Goal: Task Accomplishment & Management: Use online tool/utility

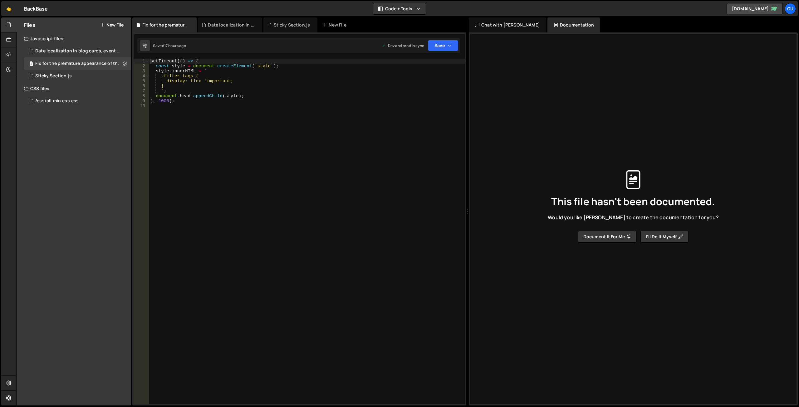
click at [115, 21] on div "Files New File" at bounding box center [74, 24] width 115 height 15
click at [113, 24] on button "New File" at bounding box center [111, 24] width 23 height 5
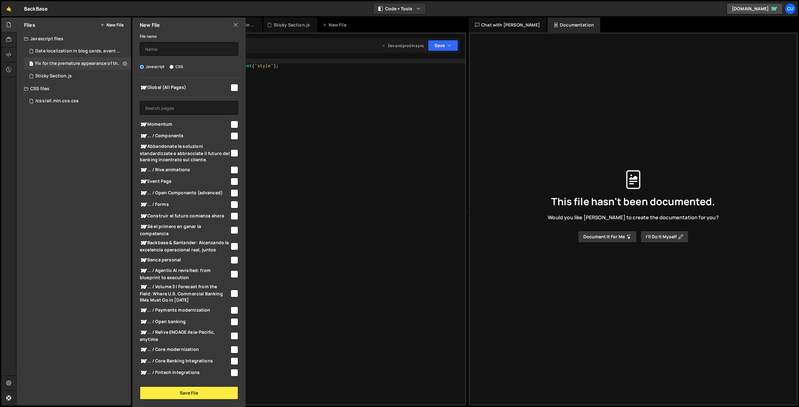
click at [231, 88] on input "checkbox" at bounding box center [234, 87] width 7 height 7
checkbox input "true"
click at [176, 51] on input "text" at bounding box center [189, 49] width 98 height 14
type input "B"
type input "Grid borders"
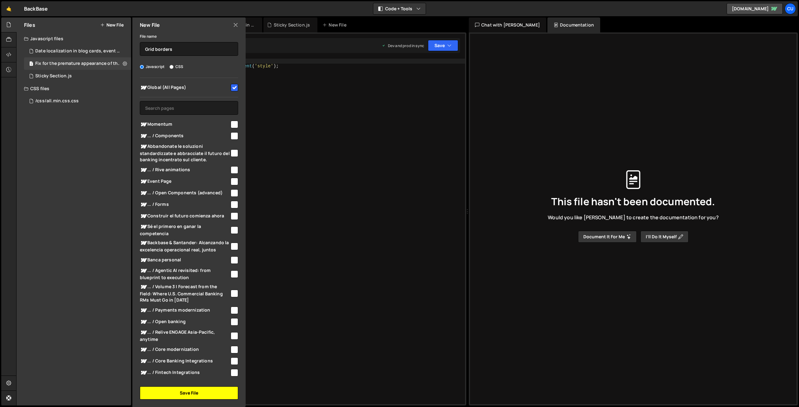
click at [185, 391] on button "Save File" at bounding box center [189, 393] width 98 height 13
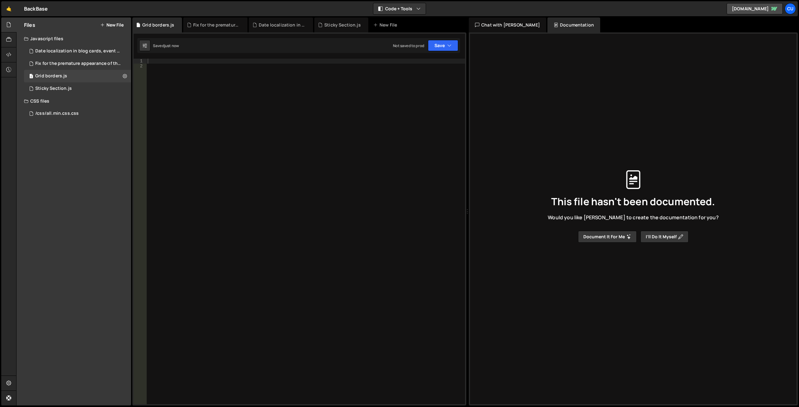
click at [228, 124] on div at bounding box center [305, 237] width 319 height 356
click at [152, 61] on div at bounding box center [305, 237] width 319 height 356
paste textarea "<!-- END script: Initialization -->"
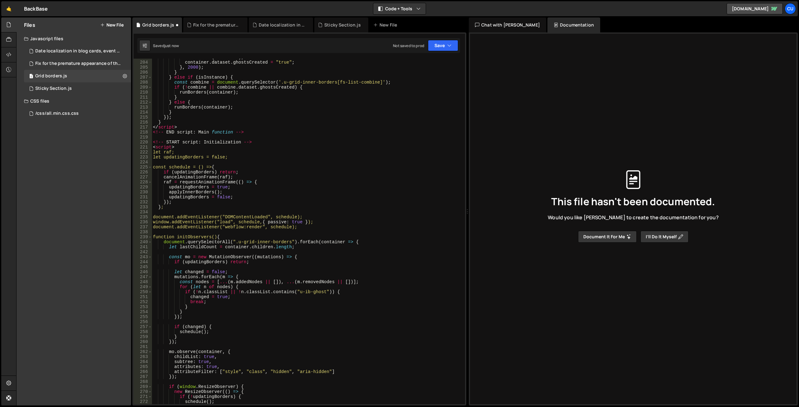
scroll to position [942, 0]
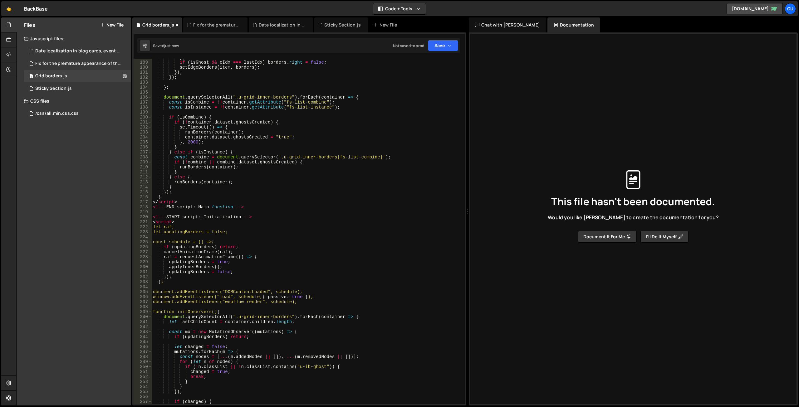
drag, startPoint x: 465, startPoint y: 297, endPoint x: 452, endPoint y: 184, distance: 114.0
click at [394, 185] on div "XXXXXXXXXXXXXXXXXXXXXXXXXXXXXXXXXXXXXXXXXXXXXXXXXXXXXXXXXXXXXXXXXXXXXXXXXXXXXXX…" at bounding box center [299, 218] width 334 height 373
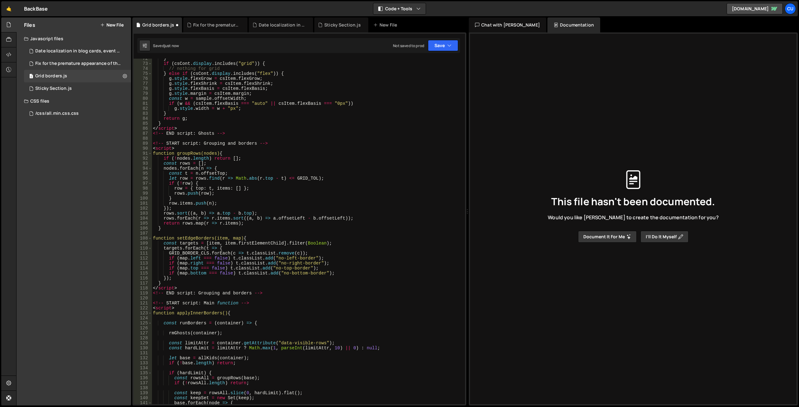
scroll to position [362, 0]
click at [394, 49] on button "Save" at bounding box center [443, 45] width 30 height 11
click at [394, 86] on div "Not saved to prod" at bounding box center [421, 87] width 65 height 7
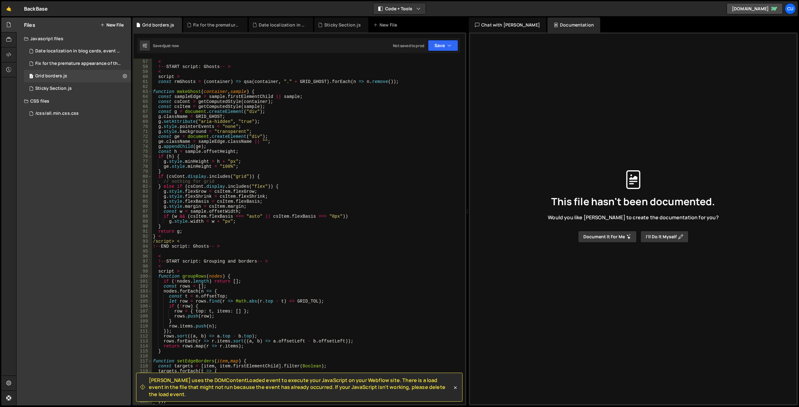
scroll to position [0, 0]
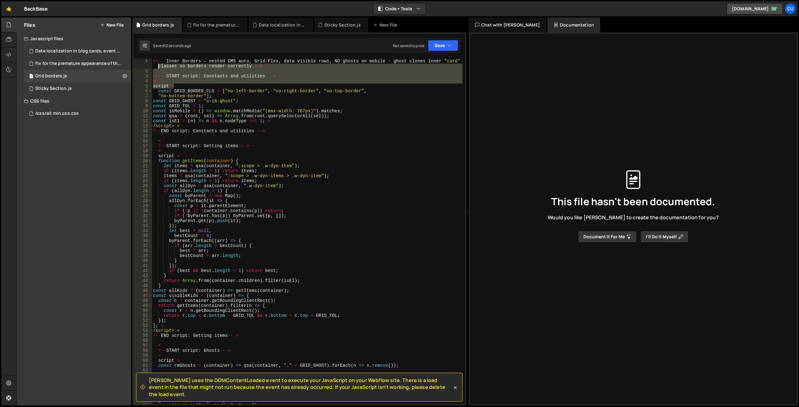
drag, startPoint x: 176, startPoint y: 85, endPoint x: 136, endPoint y: 55, distance: 49.6
click at [137, 56] on div "[PERSON_NAME] uses the DOMContentLoaded event to execute your JavaScript on you…" at bounding box center [299, 218] width 334 height 373
type textarea "<!-- Inner Borders — nested CMS auto, Grid/Flex, data-visible-rows, NO ghosts o…"
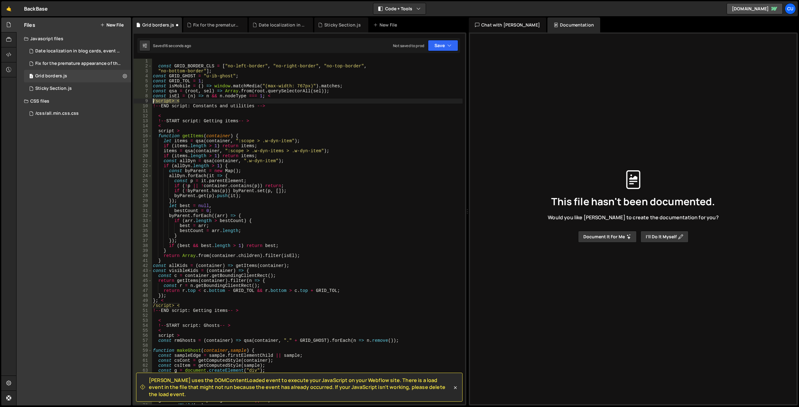
drag, startPoint x: 175, startPoint y: 102, endPoint x: 142, endPoint y: 103, distance: 32.8
click at [142, 103] on div "1 2 3 4 5 6 7 8 9 10 11 12 13 14 15 16 17 18 19 20 21 22 23 24 25 26 27 28 29 3…" at bounding box center [299, 232] width 331 height 346
drag, startPoint x: 261, startPoint y: 117, endPoint x: 218, endPoint y: 120, distance: 43.5
click at [262, 117] on div "const GRID_BORDER_CLS = [ "no-left-border" , "no-right-border" , "no-top-border…" at bounding box center [307, 237] width 311 height 356
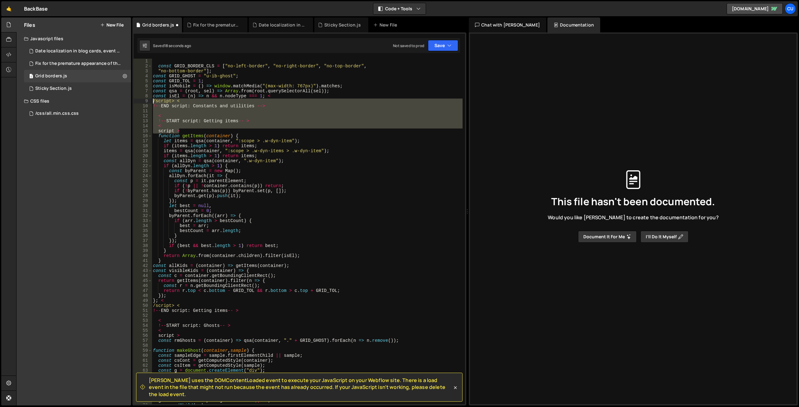
drag, startPoint x: 155, startPoint y: 123, endPoint x: 139, endPoint y: 100, distance: 27.6
click at [139, 100] on div "< 1 2 3 4 5 6 7 8 9 10 11 12 13 14 15 16 17 18 19 20 21 22 23 24 25 26 27 28 29…" at bounding box center [299, 232] width 331 height 346
type textarea "/script> < !--END script: Constants and utilities -->"
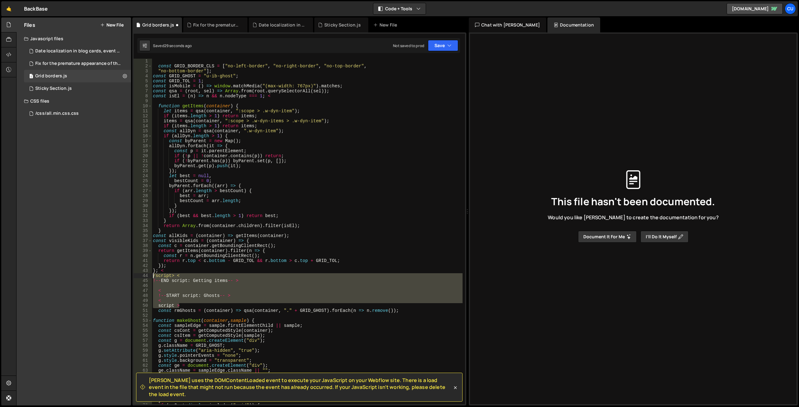
drag, startPoint x: 182, startPoint y: 306, endPoint x: 149, endPoint y: 275, distance: 45.0
click at [149, 275] on div "1 2 3 4 5 6 7 8 9 10 11 12 13 14 15 16 17 18 19 20 21 22 23 24 25 26 27 28 29 3…" at bounding box center [299, 232] width 331 height 346
type textarea "/script> < !--END script: Getting items-- >"
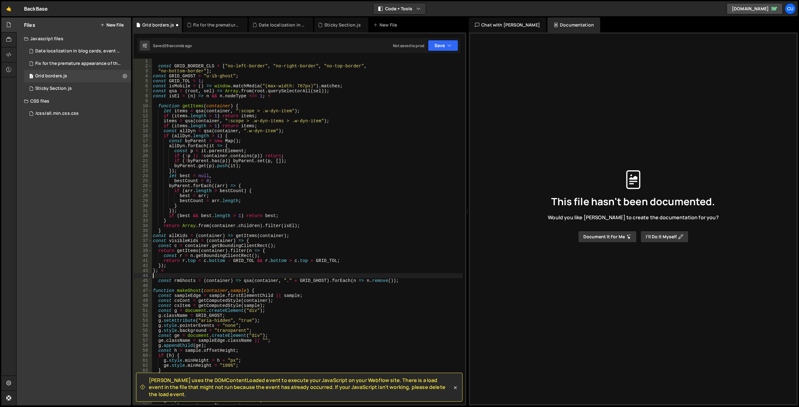
click at [166, 271] on div "const GRID_BORDER_CLS = [ "no-left-border" , "no-right-border" , "no-top-border…" at bounding box center [307, 237] width 311 height 356
click at [271, 98] on div "const GRID_BORDER_CLS = [ "no-left-border" , "no-right-border" , "no-top-border…" at bounding box center [307, 237] width 311 height 356
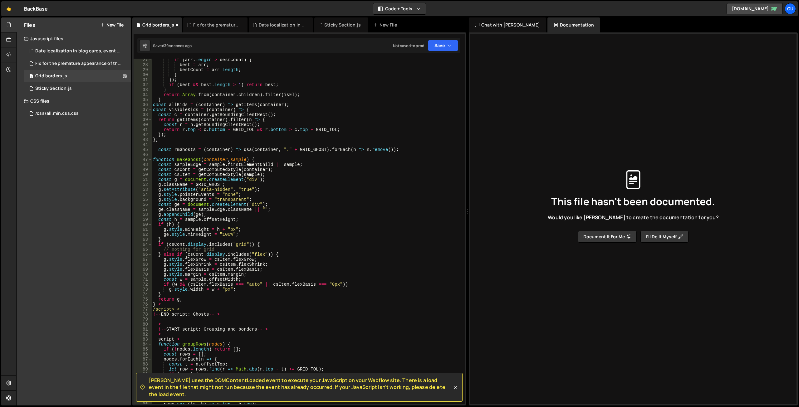
scroll to position [187, 0]
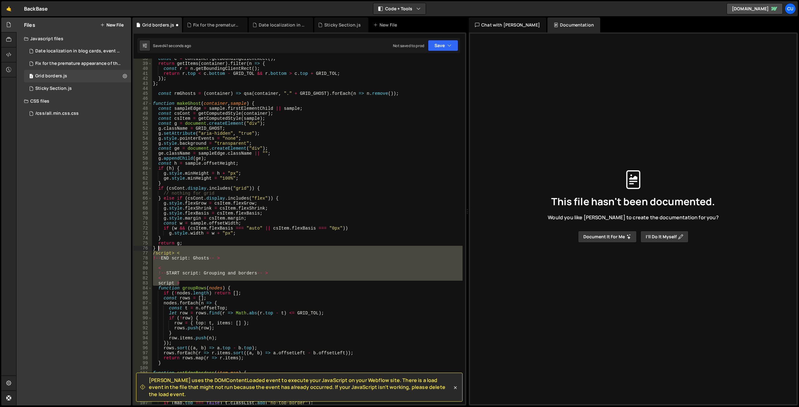
drag, startPoint x: 182, startPoint y: 283, endPoint x: 159, endPoint y: 250, distance: 40.4
click at [159, 250] on div "const c = container . getBoundingClientRect ( ) ; return getItems ( container )…" at bounding box center [307, 234] width 311 height 356
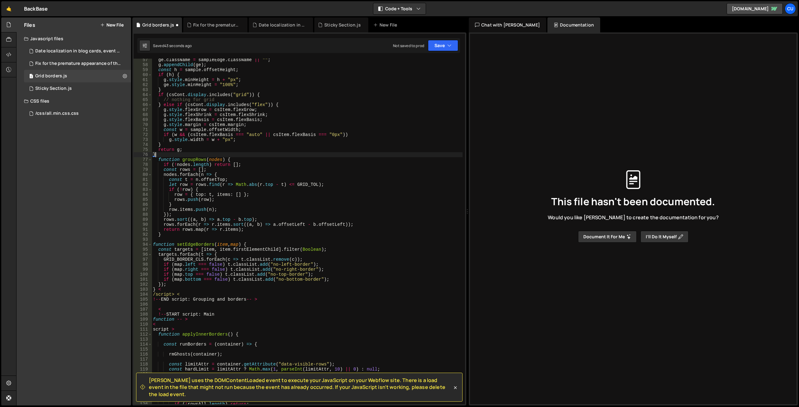
scroll to position [337, 0]
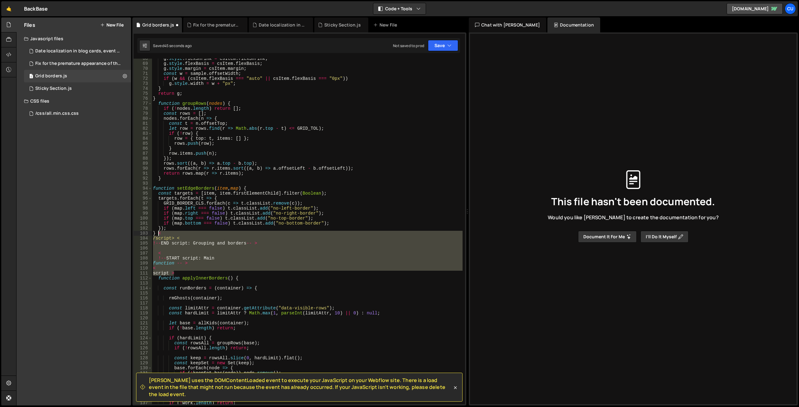
drag, startPoint x: 176, startPoint y: 271, endPoint x: 159, endPoint y: 234, distance: 41.0
click at [159, 234] on div "g . style . flexShrink = csItem . flexShrink ; g . style . flexBasis = csItem .…" at bounding box center [307, 234] width 311 height 356
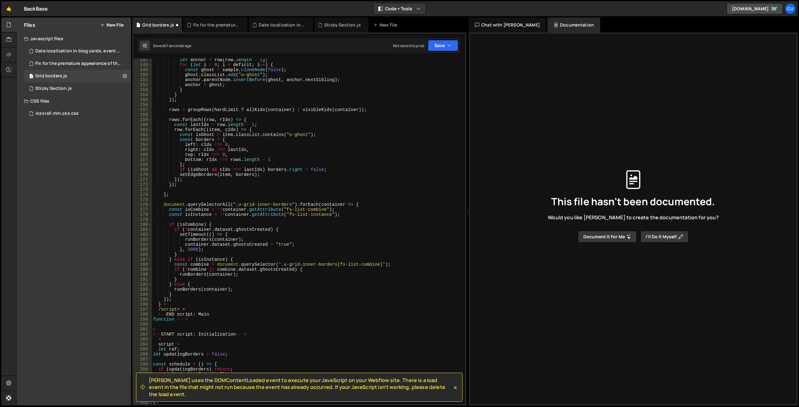
scroll to position [805, 0]
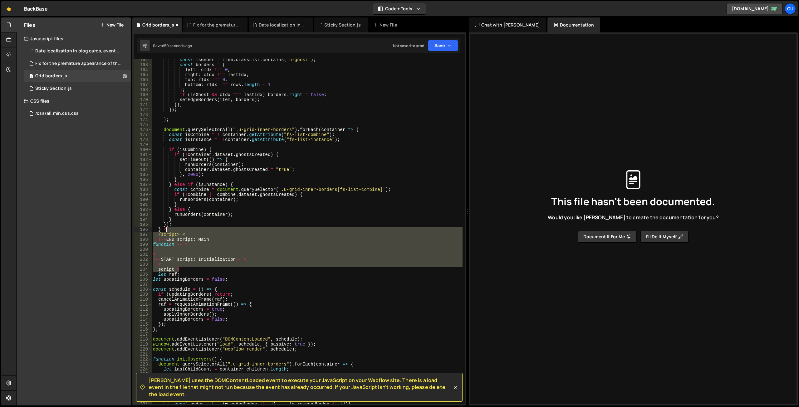
drag, startPoint x: 180, startPoint y: 269, endPoint x: 167, endPoint y: 230, distance: 41.9
click at [165, 230] on div "const isGhost = item . classList . contains ( "u-ghost" ) ; const borders = { l…" at bounding box center [307, 235] width 311 height 356
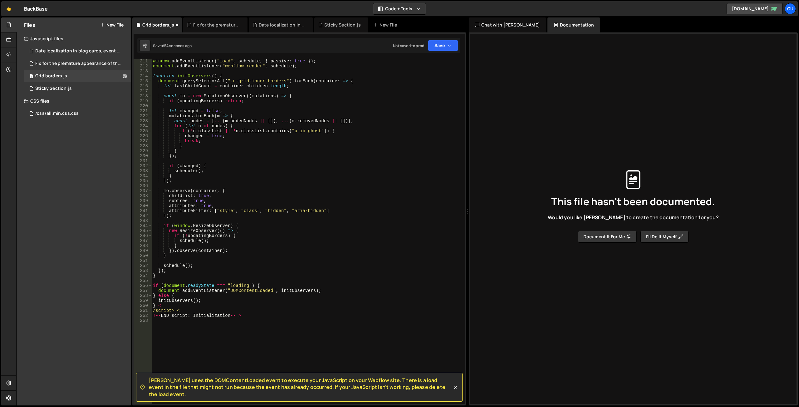
scroll to position [1105, 0]
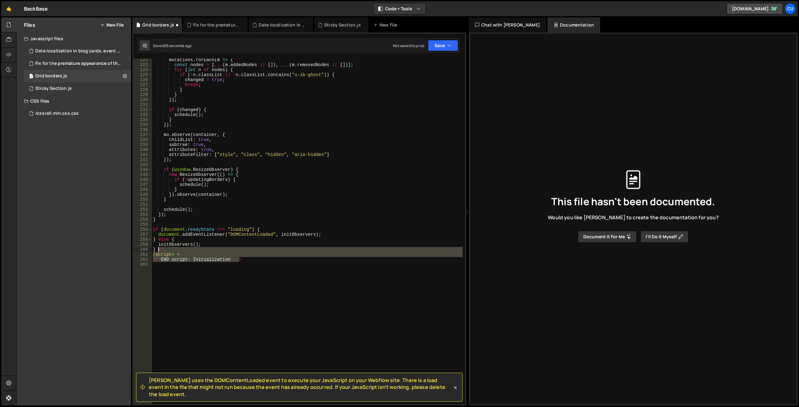
drag, startPoint x: 242, startPoint y: 258, endPoint x: 157, endPoint y: 251, distance: 85.5
click at [157, 251] on div "mutations . forEach ( m => { const nodes = [ ... ( m . addedNodes || [ ]) , ...…" at bounding box center [307, 235] width 311 height 356
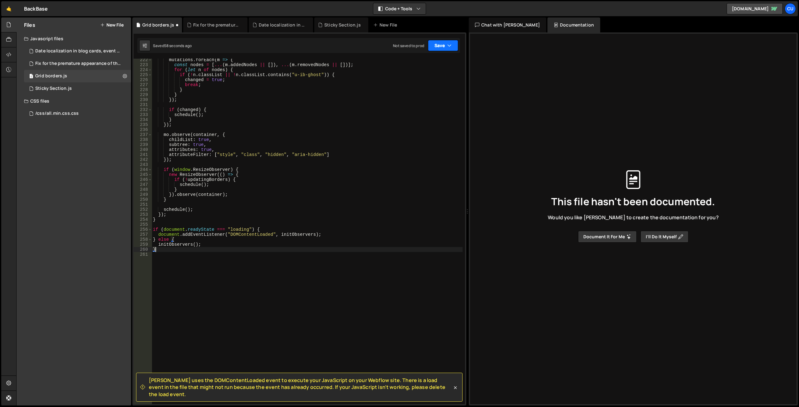
click at [394, 48] on button "Save" at bounding box center [443, 45] width 30 height 11
click at [394, 86] on div "Not saved to prod" at bounding box center [421, 87] width 65 height 7
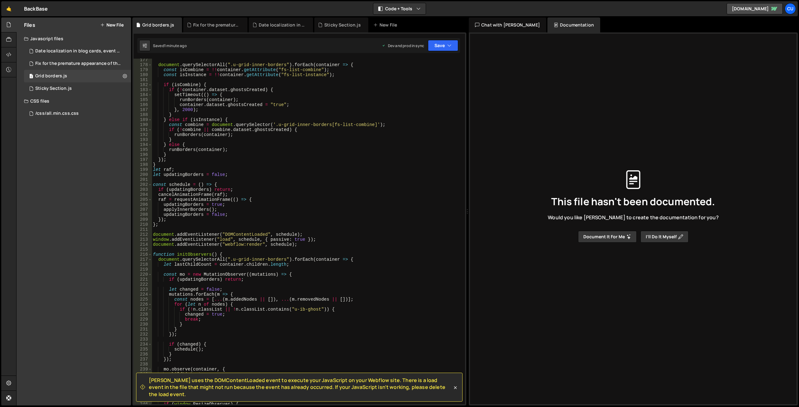
scroll to position [955, 0]
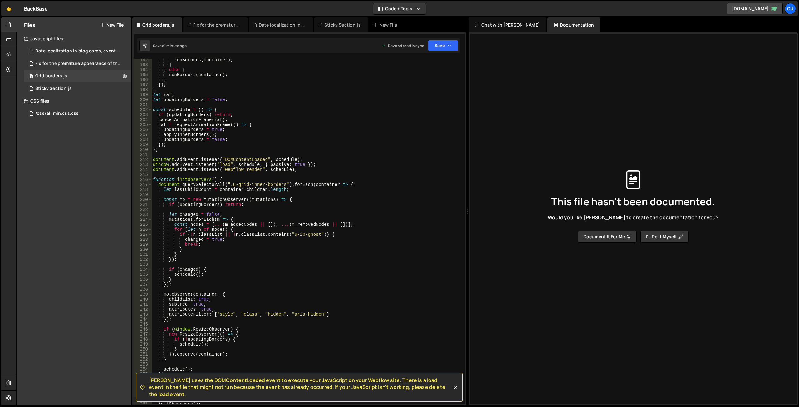
type textarea "document.addEventListener("DOMContentLoaded", schedule);"
click at [206, 160] on div "runBorders ( container ) ; } } else { runBorders ( container ) ; } }) ; } let r…" at bounding box center [307, 235] width 311 height 356
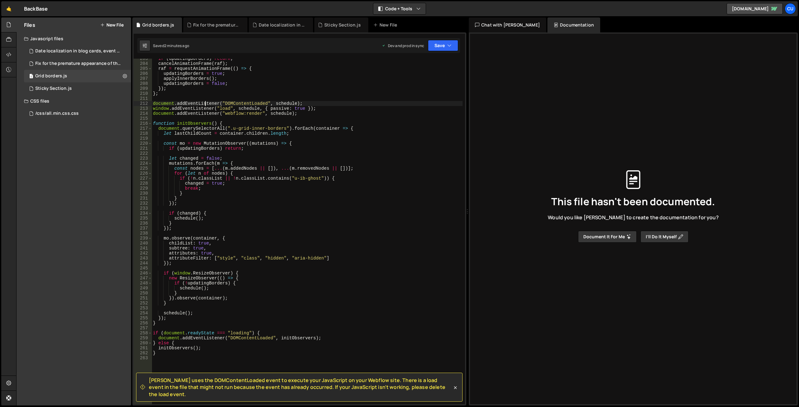
scroll to position [1048, 0]
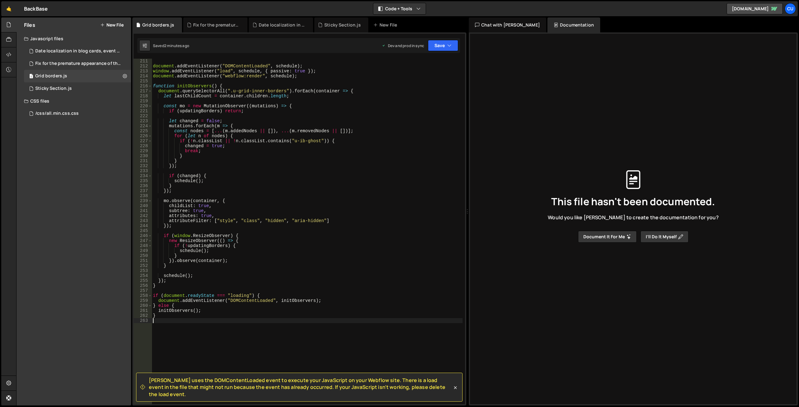
click at [240, 321] on div "document . addEventListener ( "DOMContentLoaded" , schedule ) ; window . addEve…" at bounding box center [307, 237] width 311 height 356
drag, startPoint x: 323, startPoint y: 300, endPoint x: 158, endPoint y: 303, distance: 165.1
click at [158, 303] on div "document . addEventListener ( "DOMContentLoaded" , schedule ) ; window . addEve…" at bounding box center [307, 237] width 311 height 356
click at [242, 317] on div "document . addEventListener ( "DOMContentLoaded" , schedule ) ; window . addEve…" at bounding box center [307, 237] width 311 height 356
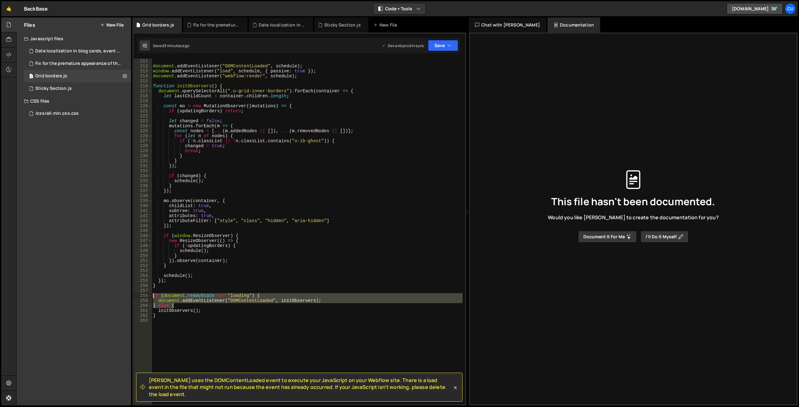
drag, startPoint x: 175, startPoint y: 306, endPoint x: 180, endPoint y: 295, distance: 12.0
click at [156, 297] on div "document . addEventListener ( "DOMContentLoaded" , schedule ) ; window . addEve…" at bounding box center [307, 237] width 311 height 356
click at [251, 300] on div "document . addEventListener ( "DOMContentLoaded" , schedule ) ; window . addEve…" at bounding box center [307, 232] width 311 height 346
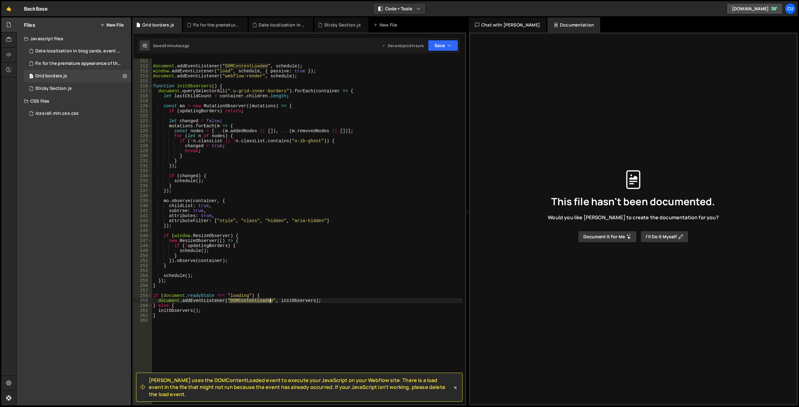
click at [251, 299] on div "document . addEventListener ( "DOMContentLoaded" , schedule ) ; window . addEve…" at bounding box center [307, 237] width 311 height 356
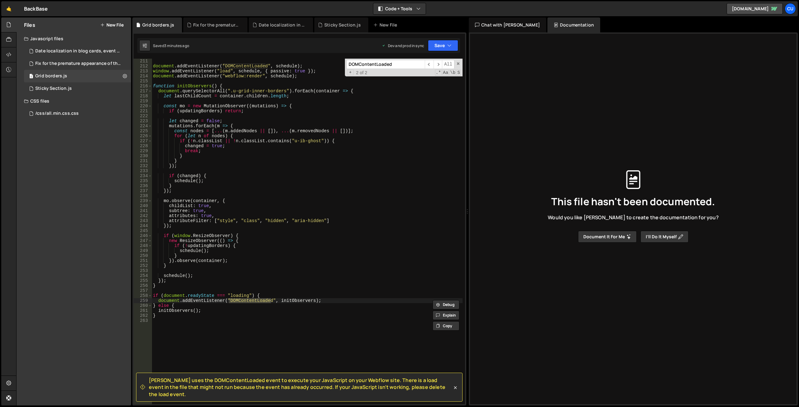
scroll to position [1011, 0]
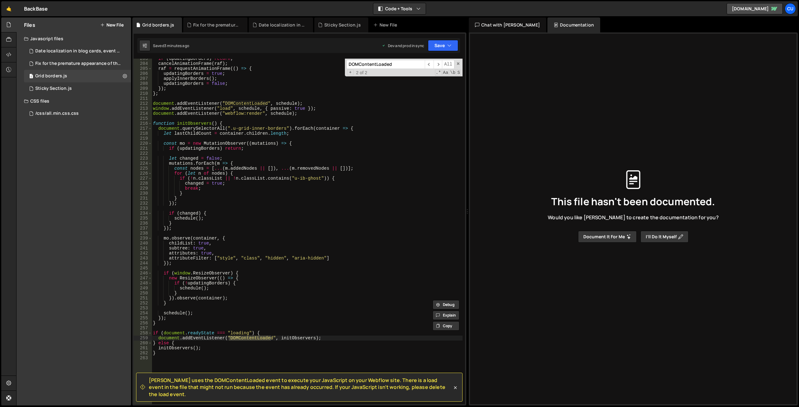
drag, startPoint x: 302, startPoint y: 221, endPoint x: 301, endPoint y: 224, distance: 3.2
click at [301, 223] on div "if ( updatingBorders ) return ; cancelAnimationFrame ( raf ) ; raf = requestAni…" at bounding box center [307, 234] width 311 height 356
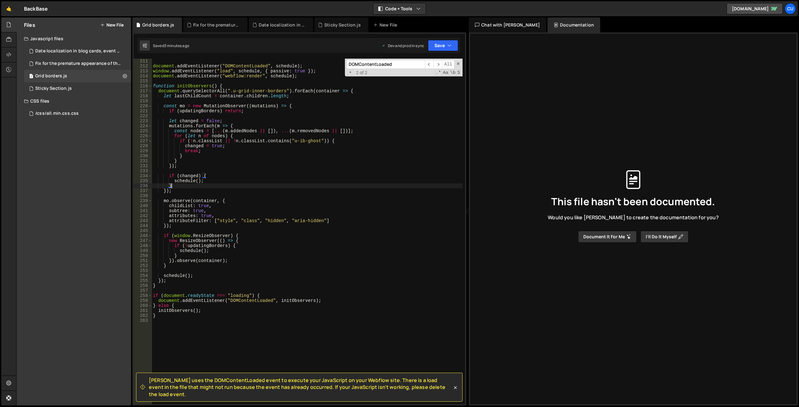
scroll to position [1030, 0]
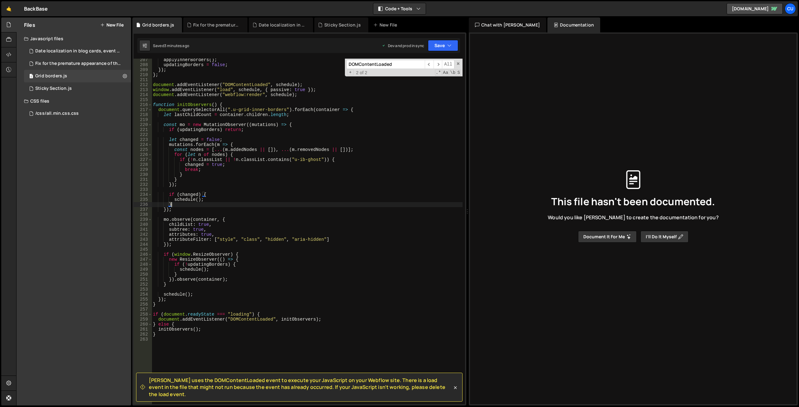
click at [285, 86] on div "applyInnerBorders ( ) ; updatingBorders = false ; }) ; } ; document . addEventL…" at bounding box center [307, 235] width 311 height 356
type textarea "document.addEventListener("DOMContentLoaded", schedule);"
click at [285, 86] on div "applyInnerBorders ( ) ; updatingBorders = false ; }) ; } ; document . addEventL…" at bounding box center [307, 235] width 311 height 356
type input "schedule"
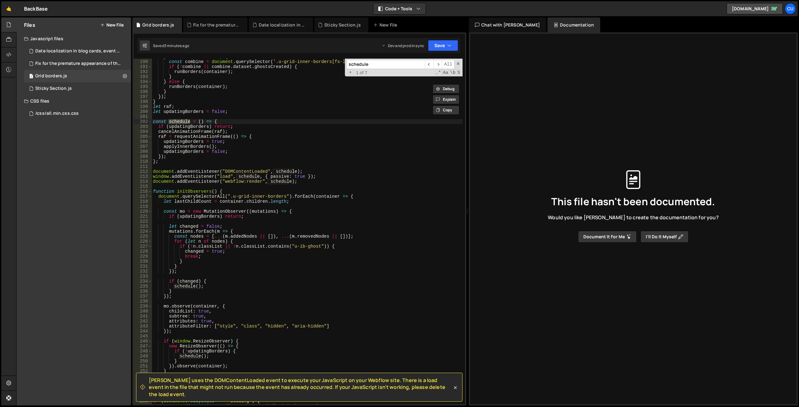
scroll to position [943, 0]
click at [251, 137] on div "} else if ( isInstance ) { const combine = document . querySelector ( '.u-grid-…" at bounding box center [307, 232] width 311 height 356
click at [153, 121] on div "} else if ( isInstance ) { const combine = document . querySelector ( '.u-grid-…" at bounding box center [307, 232] width 311 height 356
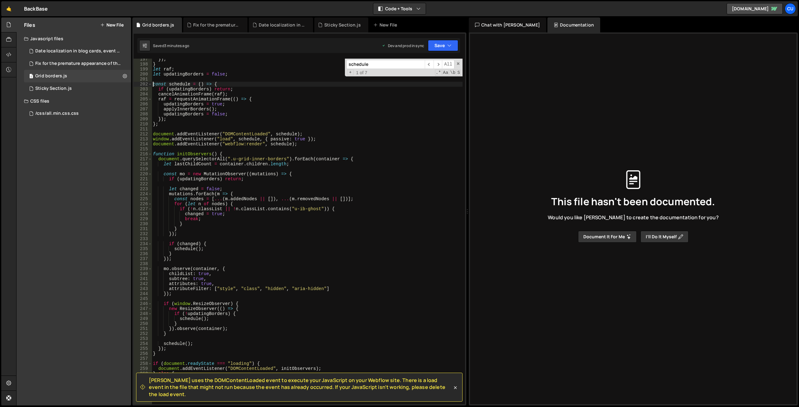
scroll to position [1018, 0]
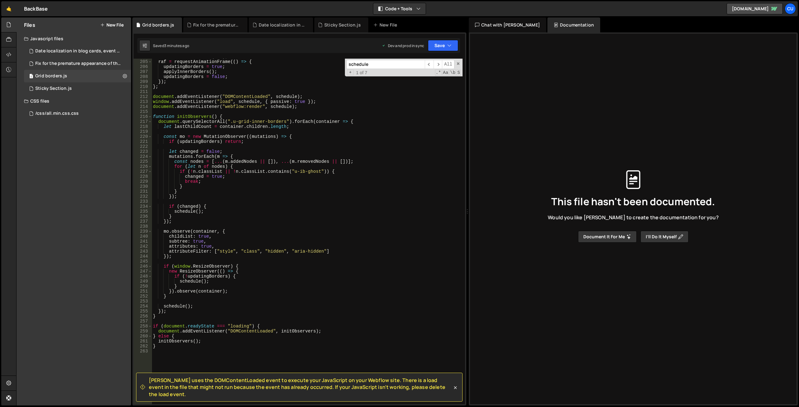
click at [159, 346] on div "cancelAnimationFrame ( raf ) ; raf = requestAnimationFrame (( ) => { updatingBo…" at bounding box center [307, 232] width 311 height 356
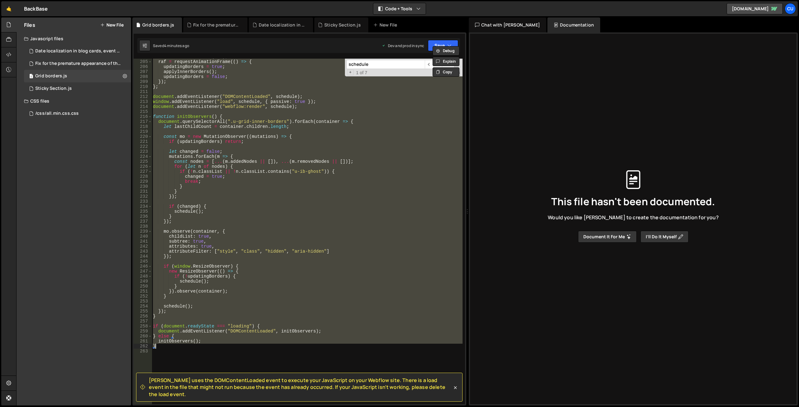
click at [228, 387] on span "[PERSON_NAME] uses the DOMContentLoaded event to execute your JavaScript on you…" at bounding box center [300, 387] width 303 height 21
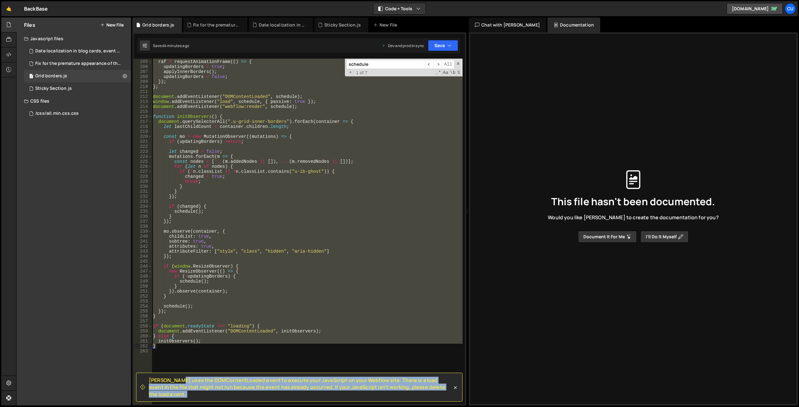
click at [228, 387] on span "[PERSON_NAME] uses the DOMContentLoaded event to execute your JavaScript on you…" at bounding box center [300, 387] width 303 height 21
copy div "Loremi dolo sit AMETconsecTetura elits do eiusmod temp InciDidunt ut labo Etdol…"
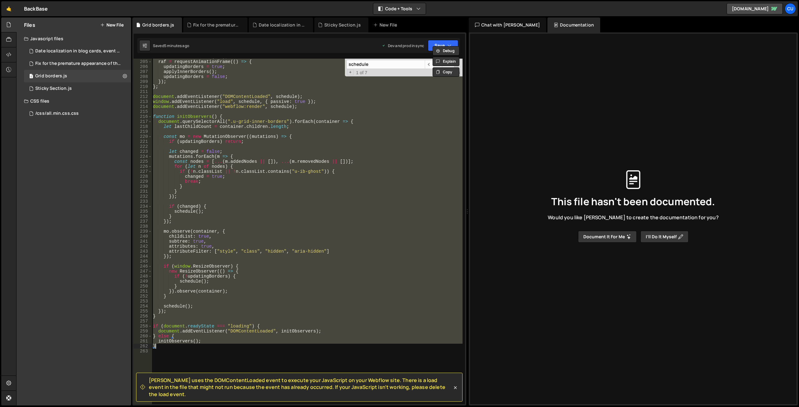
click at [281, 242] on div "cancelAnimationFrame ( raf ) ; raf = requestAnimationFrame (( ) => { updatingBo…" at bounding box center [307, 232] width 311 height 346
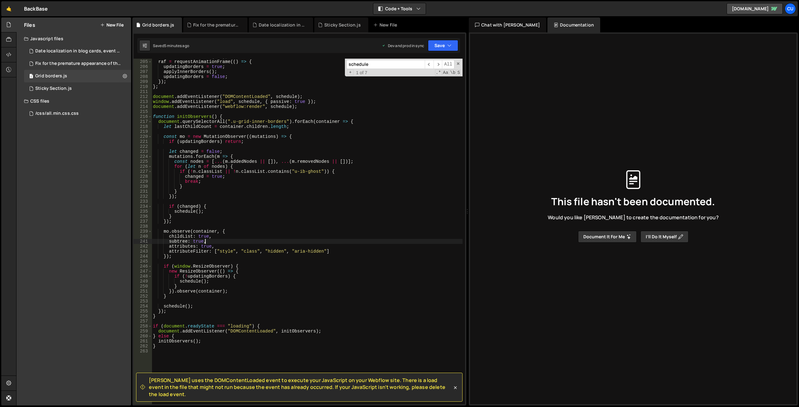
scroll to position [999, 0]
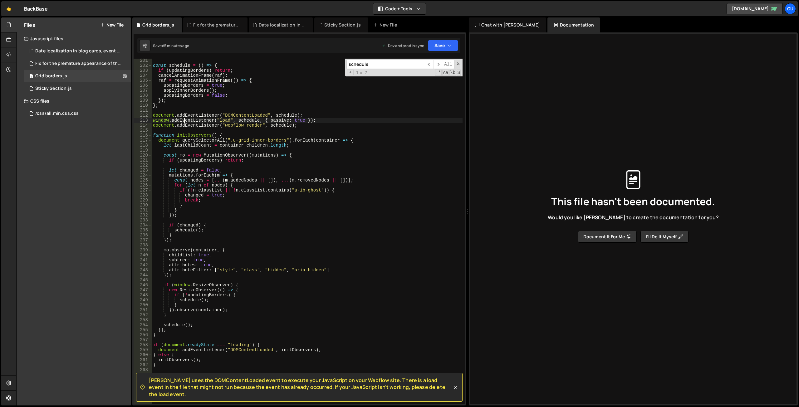
click at [185, 120] on div "const schedule = ( ) => { if ( updatingBorders ) return ; cancelAnimationFrame …" at bounding box center [307, 236] width 311 height 356
click at [328, 124] on div "const schedule = ( ) => { if ( updatingBorders ) return ; cancelAnimationFrame …" at bounding box center [307, 236] width 311 height 356
drag, startPoint x: 320, startPoint y: 120, endPoint x: 152, endPoint y: 121, distance: 167.9
click at [153, 121] on div "const schedule = ( ) => { if ( updatingBorders ) return ; cancelAnimationFrame …" at bounding box center [307, 236] width 311 height 356
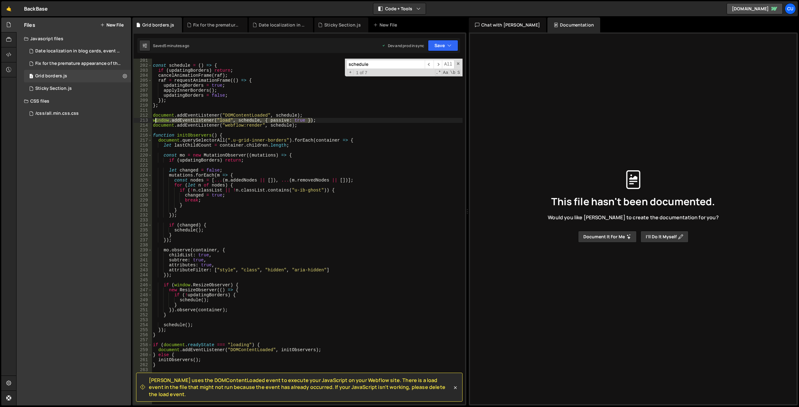
type textarea "window.addEventListener("load", schedule, { passive: true });"
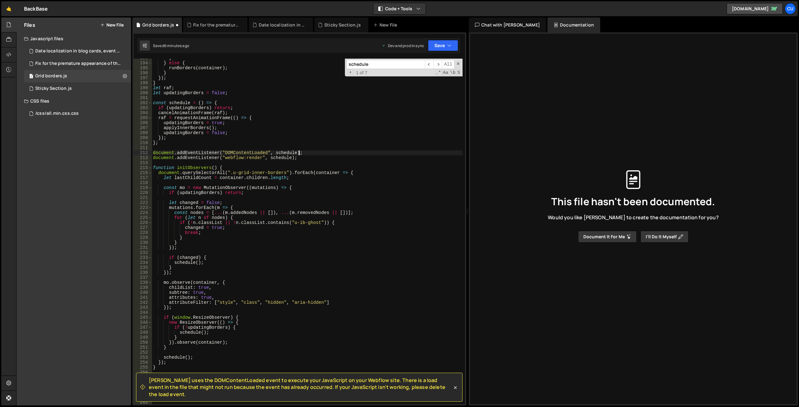
scroll to position [924, 0]
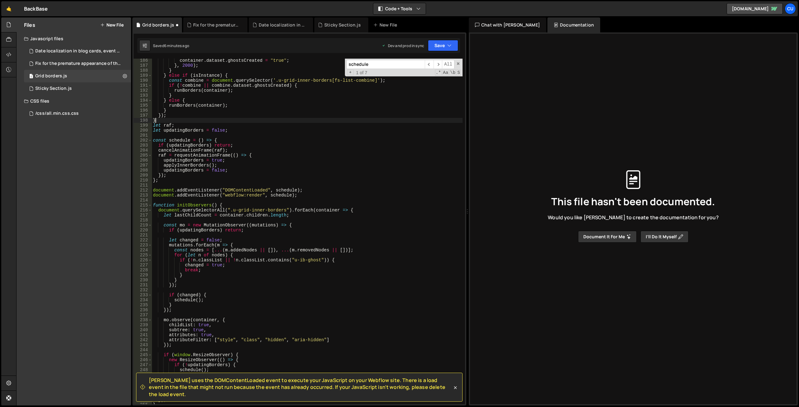
click at [156, 122] on div "container . dataset . ghostsCreated = "true" ; } , 2000 ) ; } } else if ( isIns…" at bounding box center [307, 236] width 311 height 356
type textarea "}"
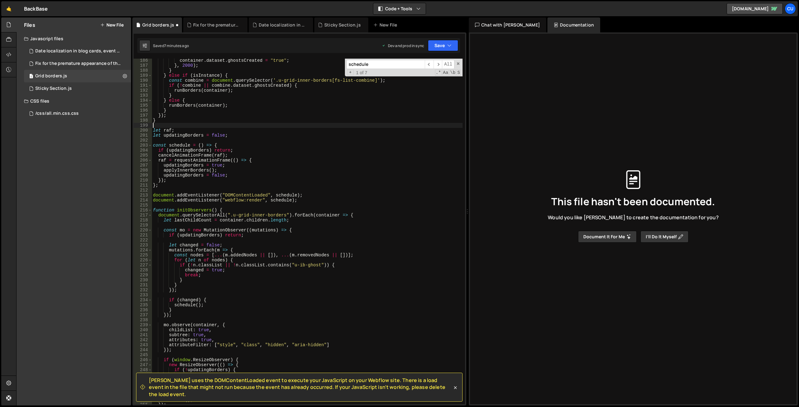
click at [152, 130] on div "container . dataset . ghostsCreated = "true" ; } , 2000 ) ; } } else if ( isIns…" at bounding box center [307, 236] width 311 height 356
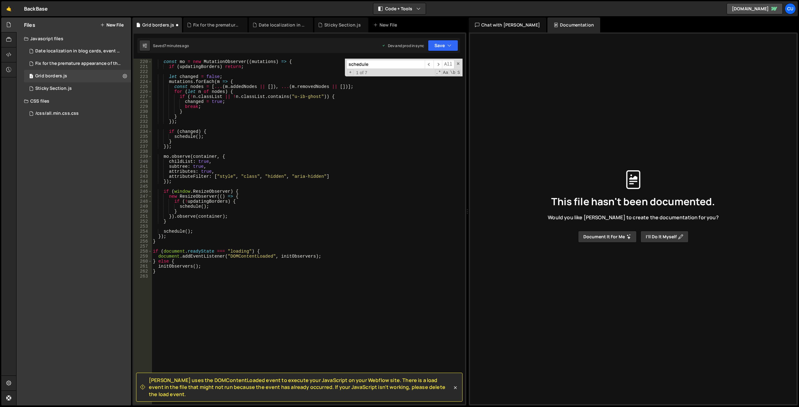
scroll to position [1093, 0]
click at [167, 271] on div "const mo = new MutationObserver (( mutations ) => { if ( updatingBorders ) retu…" at bounding box center [307, 232] width 311 height 356
type textarea "initObservers(); }"
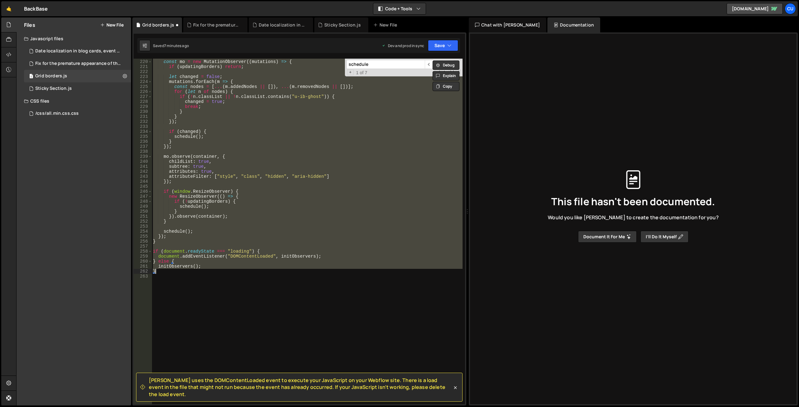
paste textarea
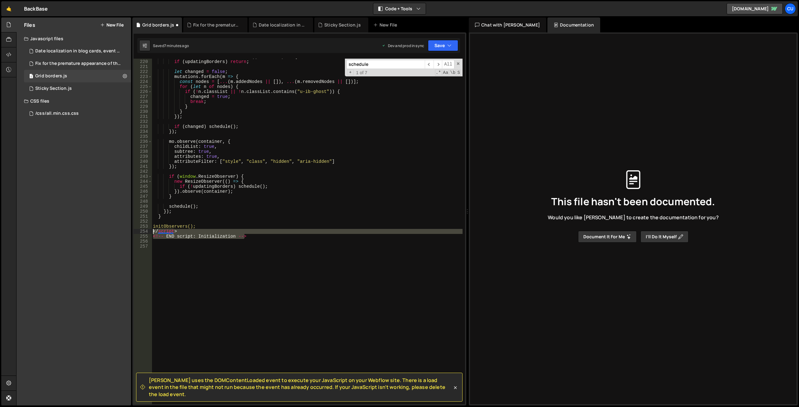
drag, startPoint x: 219, startPoint y: 237, endPoint x: 155, endPoint y: 231, distance: 64.6
click at [150, 232] on div "219 220 221 222 223 224 225 226 227 228 229 230 231 232 233 234 235 236 237 238…" at bounding box center [299, 232] width 331 height 346
type textarea "</script> <!-- END script: Initialization -->"
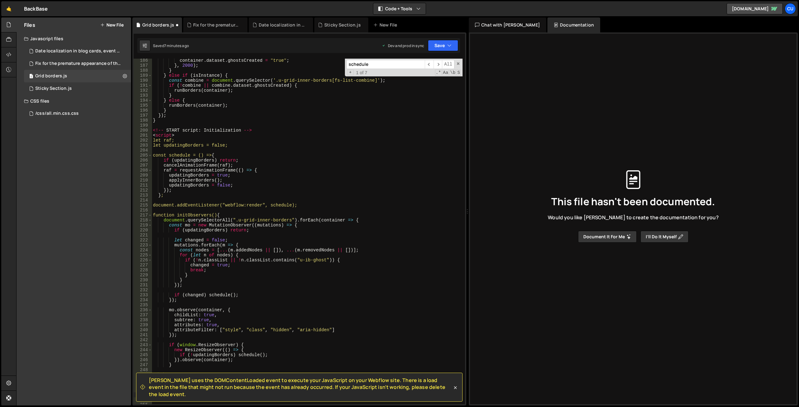
scroll to position [868, 0]
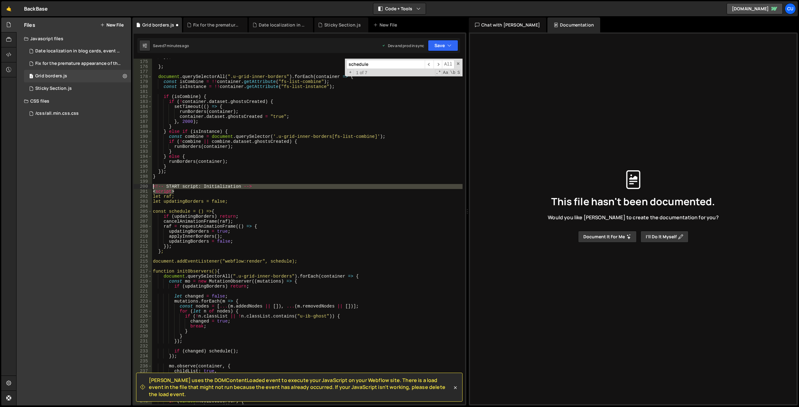
drag, startPoint x: 176, startPoint y: 190, endPoint x: 142, endPoint y: 185, distance: 34.6
click at [141, 185] on div "initObservers(); 174 175 176 177 178 179 180 181 182 183 184 185 186 187 188 18…" at bounding box center [299, 232] width 331 height 346
type textarea "<!-- START script: Initialization --> <script>"
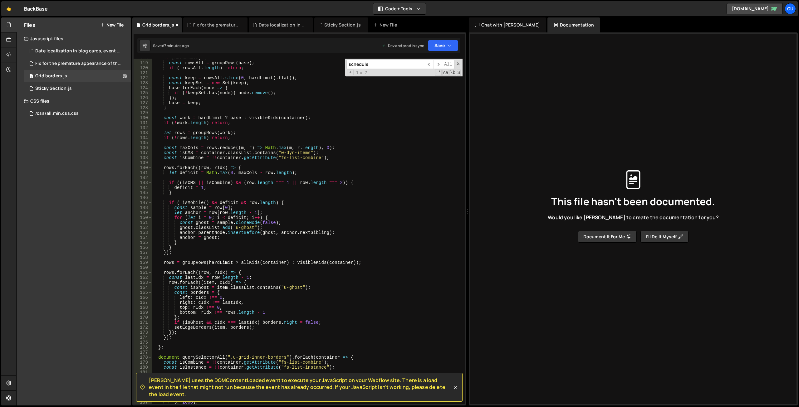
scroll to position [625, 0]
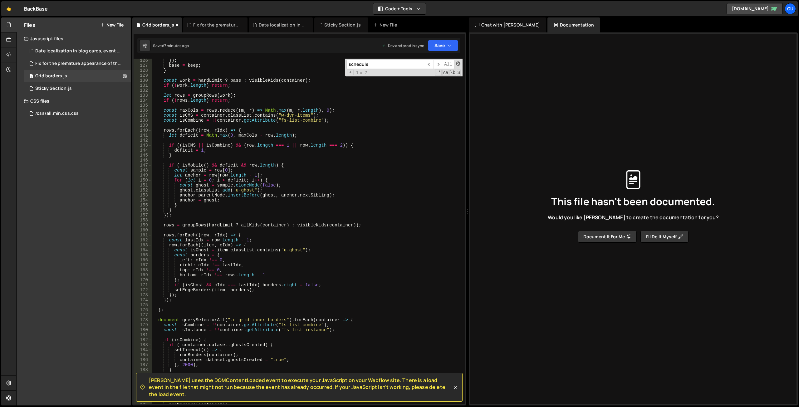
click at [394, 64] on span at bounding box center [458, 63] width 4 height 4
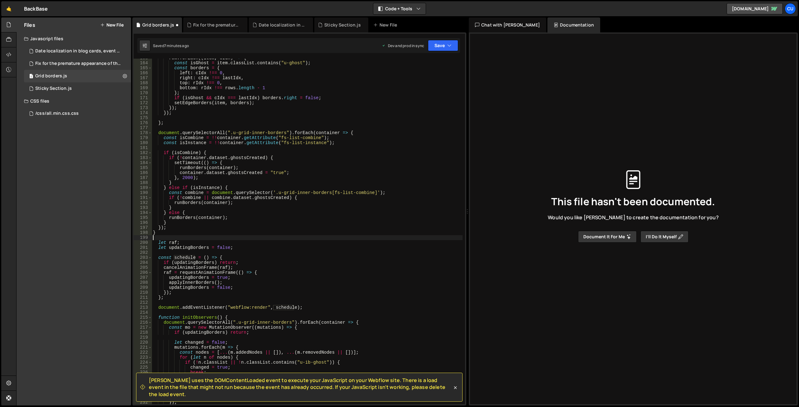
scroll to position [831, 0]
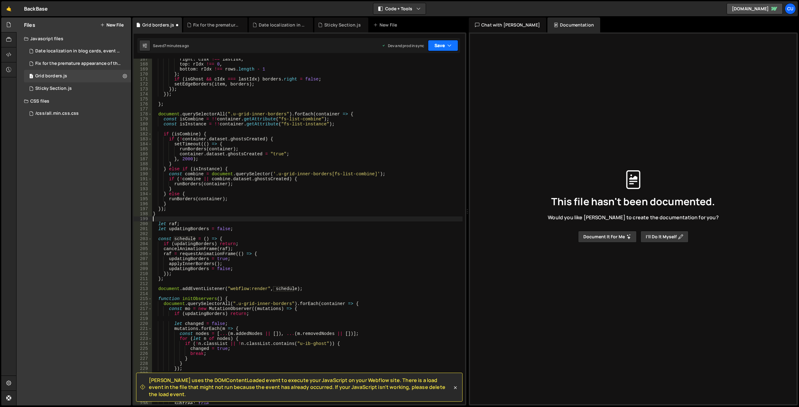
click at [394, 48] on button "Save" at bounding box center [443, 45] width 30 height 11
click at [394, 84] on div "Save to Production S" at bounding box center [421, 81] width 65 height 6
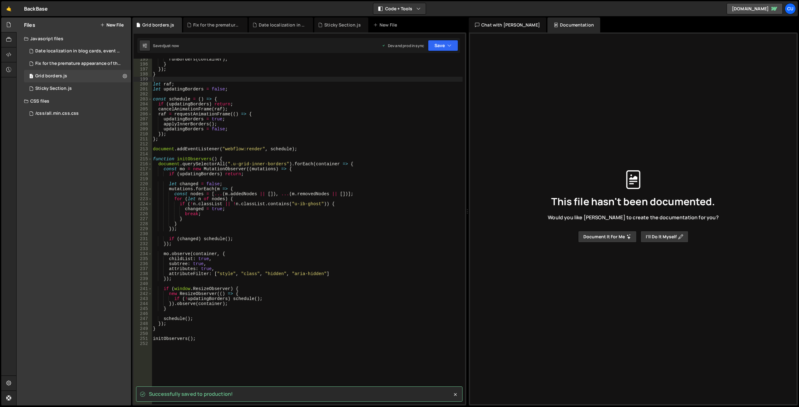
scroll to position [933, 0]
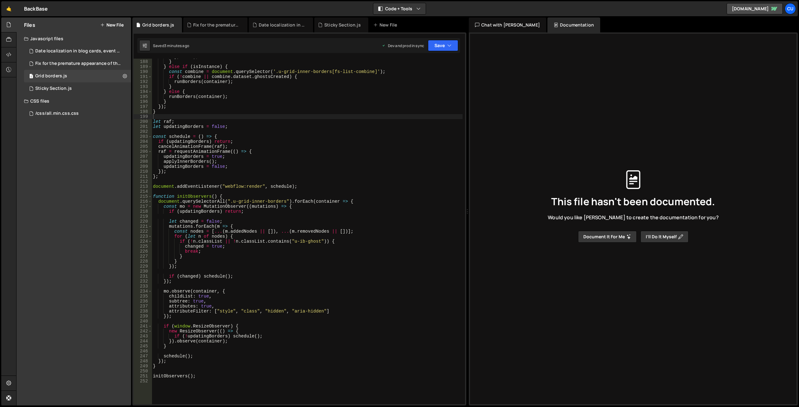
click at [113, 23] on button "New File" at bounding box center [111, 24] width 23 height 5
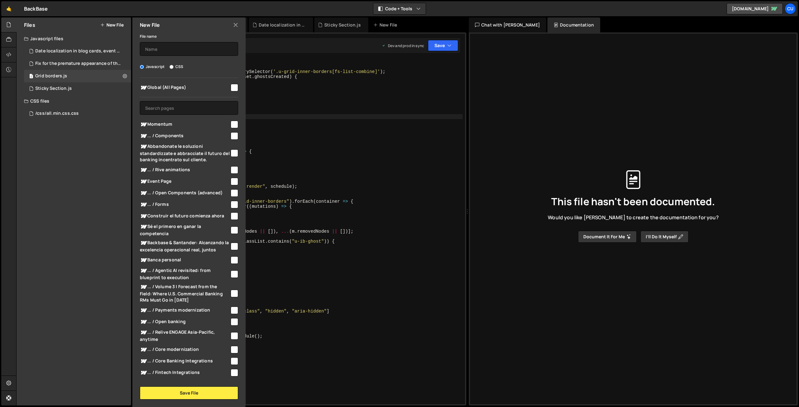
click at [232, 89] on input "checkbox" at bounding box center [234, 87] width 7 height 7
checkbox input "true"
click at [165, 51] on input "text" at bounding box center [189, 49] width 98 height 14
type input "1"
click at [176, 391] on button "Save File" at bounding box center [189, 393] width 98 height 13
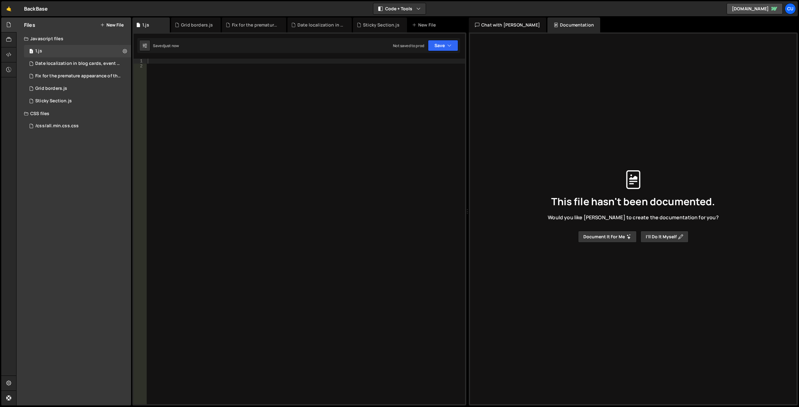
click at [177, 79] on div at bounding box center [305, 237] width 319 height 356
paste textarea "<!-- [PERSON_NAME] -->"
type textarea "<!-- [PERSON_NAME] -->"
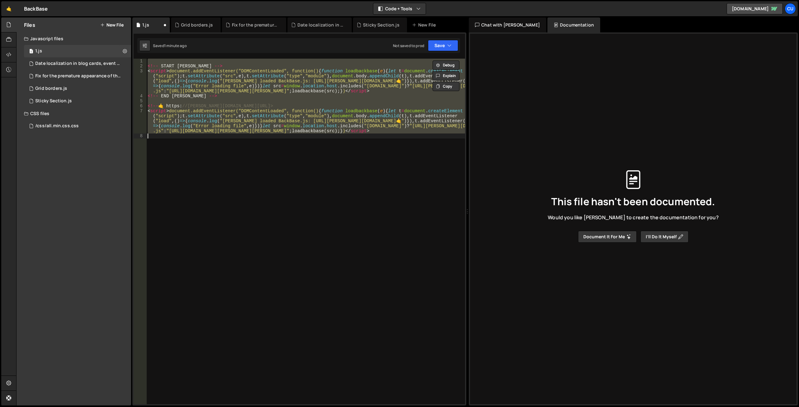
paste textarea "<!-- END Breadcrumbs Auto Numbers -->"
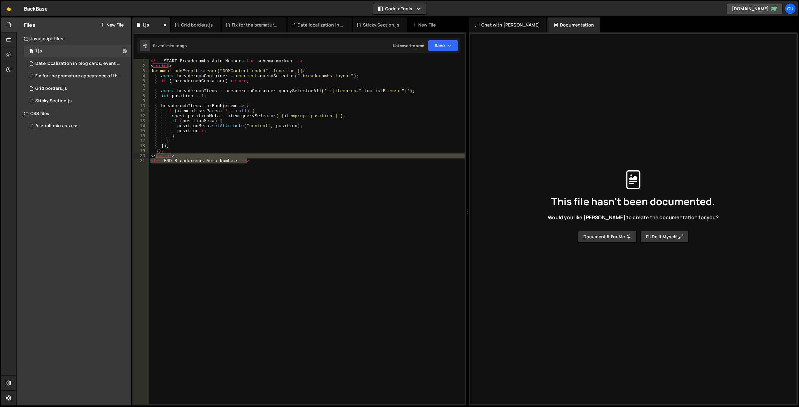
drag, startPoint x: 255, startPoint y: 161, endPoint x: 151, endPoint y: 155, distance: 103.8
click at [150, 155] on div "<!-- START Breadcrumbs Auto Numbers for schema markup --> < script > document.a…" at bounding box center [307, 237] width 316 height 356
type textarea "</script> <!-- END Breadcrumbs Auto Numbers -->"
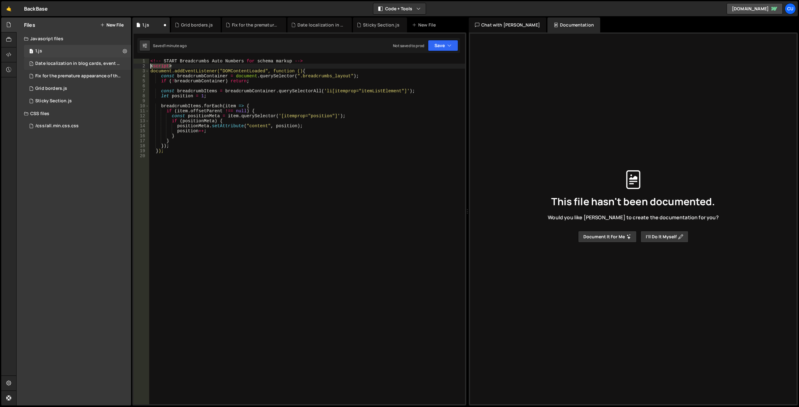
drag, startPoint x: 175, startPoint y: 67, endPoint x: 127, endPoint y: 61, distance: 48.4
click at [127, 61] on div "Files New File Javascript files 1 1.js 0 1 Date localization in blog cards, eve…" at bounding box center [407, 211] width 783 height 388
type textarea "<!-- START Breadcrumbs Auto Numbers for schema markup --> <script>"
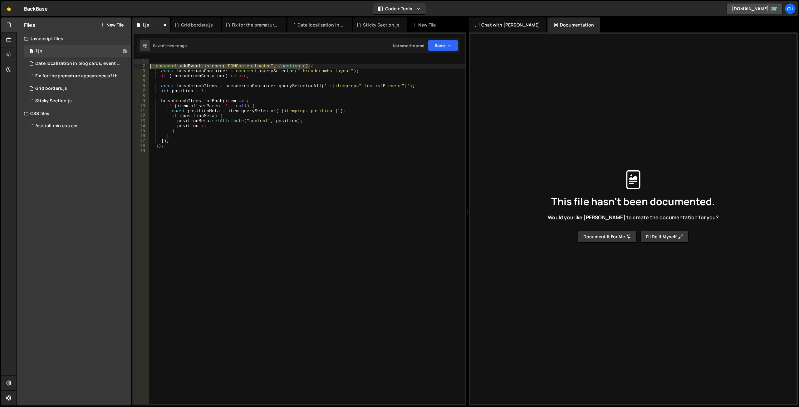
drag, startPoint x: 313, startPoint y: 65, endPoint x: 139, endPoint y: 67, distance: 173.8
click at [140, 65] on div "1 2 3 4 5 6 7 8 9 10 11 12 13 14 15 16 17 18 19 document . addEventListener ( "…" at bounding box center [299, 232] width 331 height 346
type textarea "document.addEventListener("DOMContentLoaded", function () {"
drag, startPoint x: 173, startPoint y: 146, endPoint x: 146, endPoint y: 148, distance: 27.5
click at [149, 148] on div "const breadcrumbContainer = document . querySelector ( ".breadcrumbs_layout" ) …" at bounding box center [307, 237] width 316 height 356
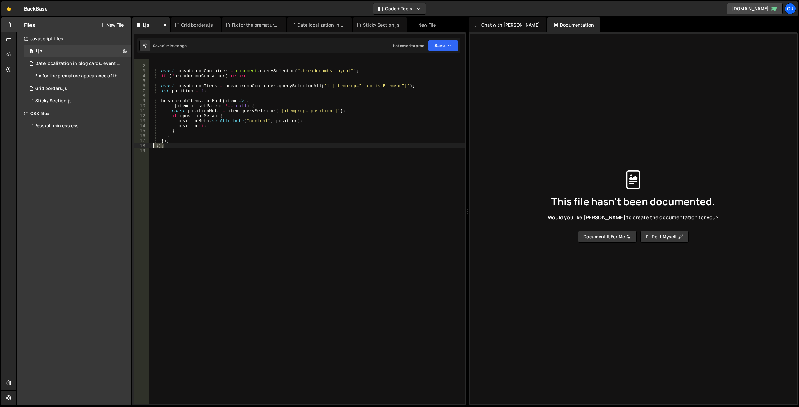
type textarea "});"
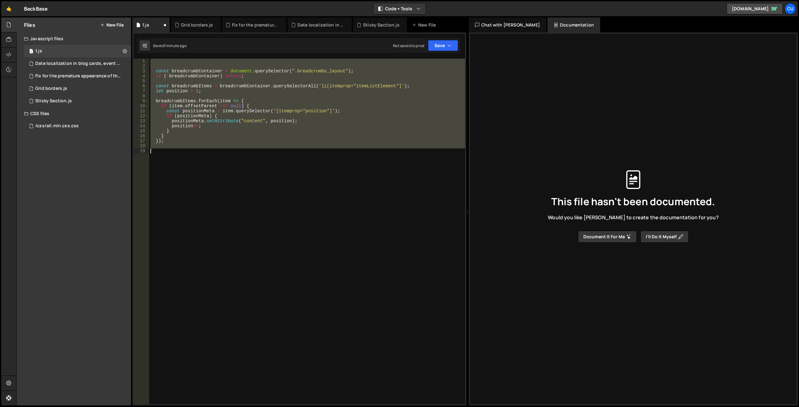
click at [201, 155] on div "const breadcrumbContainer = document . querySelector ( ".breadcrumbs_layout" ) …" at bounding box center [307, 232] width 316 height 346
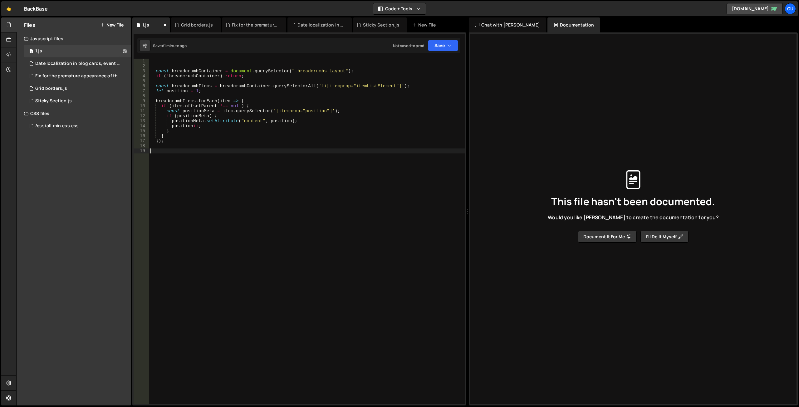
click at [168, 146] on div "const breadcrumbContainer = document . querySelector ( ".breadcrumbs_layout" ) …" at bounding box center [307, 237] width 316 height 356
type textarea "});"
click at [160, 63] on div "const breadcrumbContainer = document . querySelector ( ".breadcrumbs_layout" ) …" at bounding box center [307, 237] width 316 height 356
click at [161, 68] on div "const breadcrumbContainer = document . querySelector ( ".breadcrumbs_layout" ) …" at bounding box center [307, 237] width 316 height 356
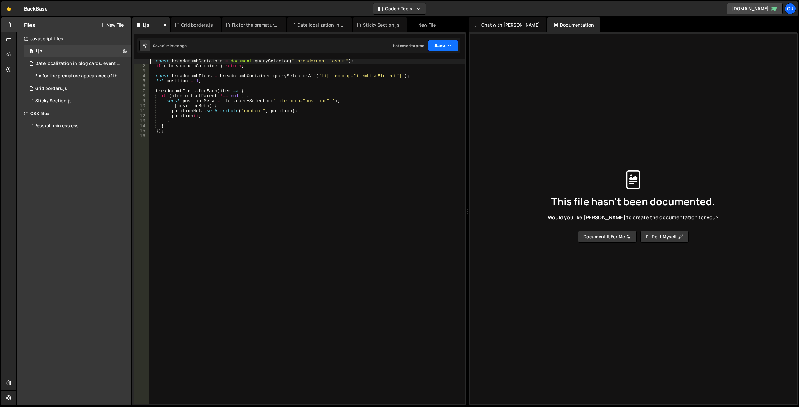
click at [394, 45] on button "Save" at bounding box center [443, 45] width 30 height 11
click at [394, 85] on div "Not saved to prod" at bounding box center [421, 87] width 65 height 7
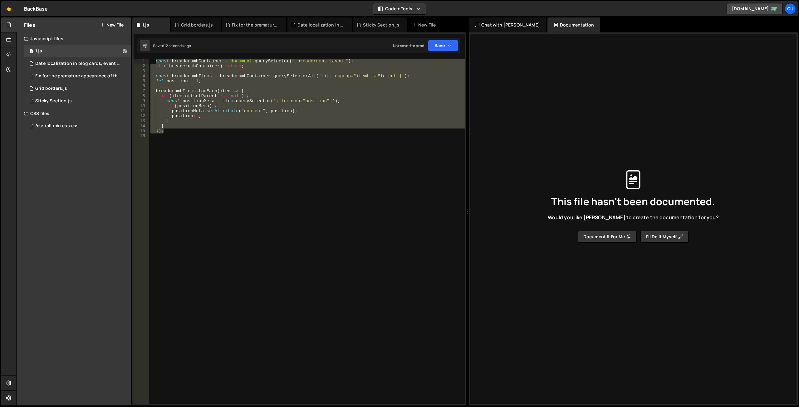
drag, startPoint x: 165, startPoint y: 131, endPoint x: 156, endPoint y: 62, distance: 69.5
click at [156, 62] on div "const breadcrumbContainer = document . querySelector ( ".breadcrumbs_layout" ) …" at bounding box center [307, 237] width 316 height 356
type textarea "const breadcrumbContainer = document.querySelector(".breadcrumbs_layout"); if (…"
paste textarea
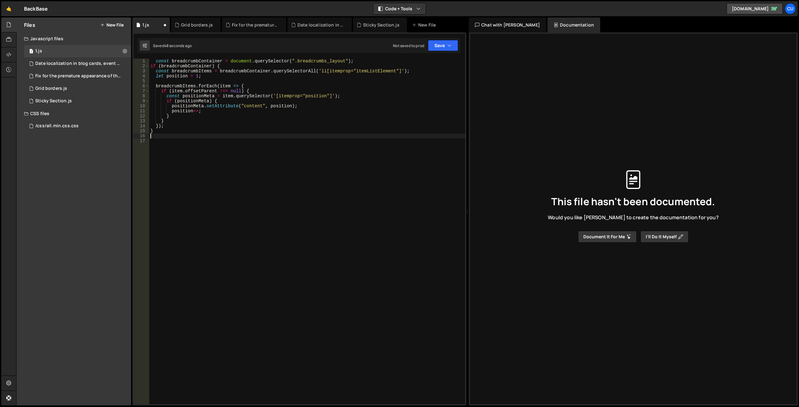
click at [149, 66] on div "const breadcrumbContainer = document . querySelector ( ".breadcrumbs_layout" ) …" at bounding box center [307, 237] width 316 height 356
click at [154, 62] on div "const breadcrumbContainer = document . querySelector ( ".breadcrumbs_layout" ) …" at bounding box center [307, 237] width 316 height 356
type textarea "let position = 1;"
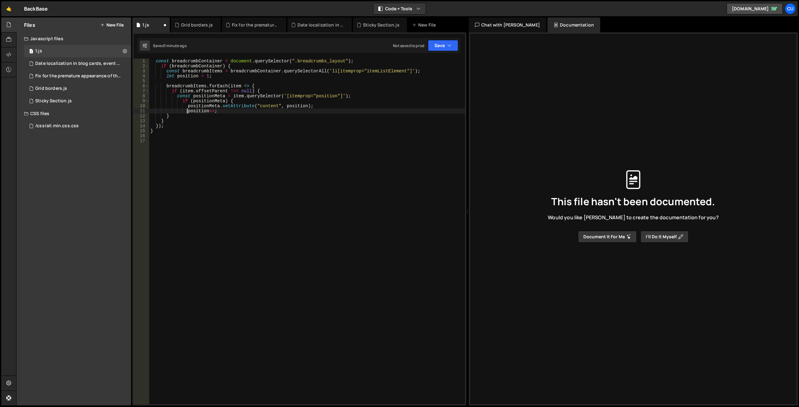
click at [165, 116] on div "const breadcrumbContainer = document . querySelector ( ".breadcrumbs_layout" ) …" at bounding box center [307, 237] width 316 height 356
type textarea "}"
click at [277, 150] on div "const breadcrumbContainer = document . querySelector ( ".breadcrumbs_layout" ) …" at bounding box center [307, 237] width 316 height 356
click at [160, 68] on div "const breadcrumbContainer = document . querySelector ( ".breadcrumbs_layout" ) …" at bounding box center [307, 237] width 316 height 356
click at [161, 132] on div "const breadcrumbContainer = document . querySelector ( ".breadcrumbs_layout" ) …" at bounding box center [307, 237] width 316 height 356
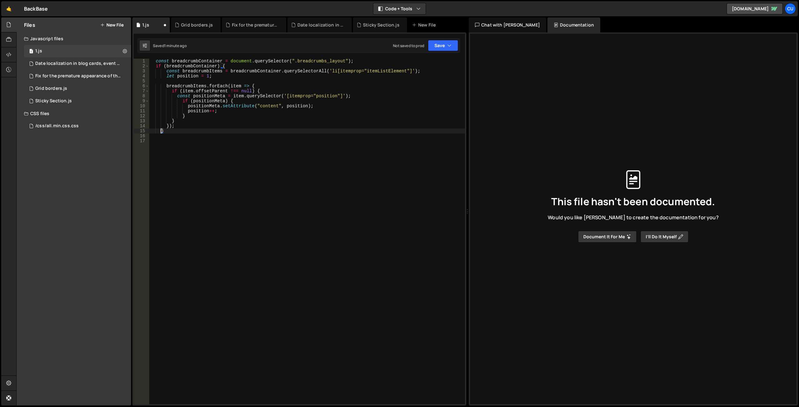
type textarea "}"
click at [193, 141] on div "const breadcrumbContainer = document . querySelector ( ".breadcrumbs_layout" ) …" at bounding box center [307, 237] width 316 height 356
drag, startPoint x: 165, startPoint y: 71, endPoint x: 243, endPoint y: 112, distance: 87.8
click at [166, 71] on div "const breadcrumbContainer = document . querySelector ( ".breadcrumbs_layout" ) …" at bounding box center [307, 237] width 316 height 356
type textarea "let position = 1;"
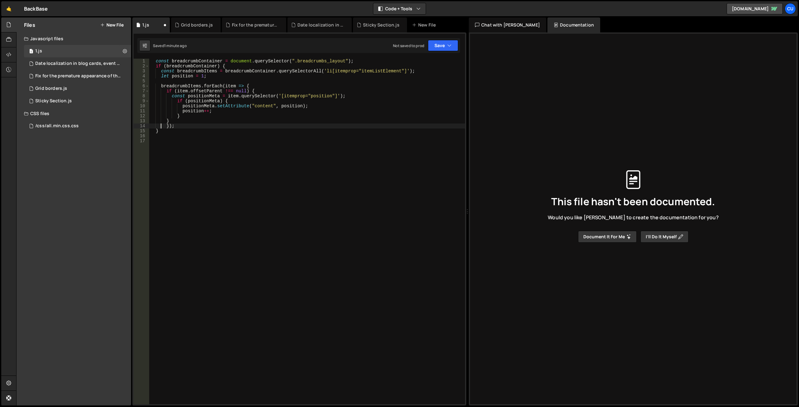
type textarea "});"
click at [187, 152] on div "const breadcrumbContainer = document . querySelector ( ".breadcrumbs_layout" ) …" at bounding box center [307, 237] width 316 height 356
type textarea "}"
click at [394, 47] on button "Save" at bounding box center [443, 45] width 30 height 11
click at [394, 82] on div "Save to Production S" at bounding box center [421, 81] width 65 height 6
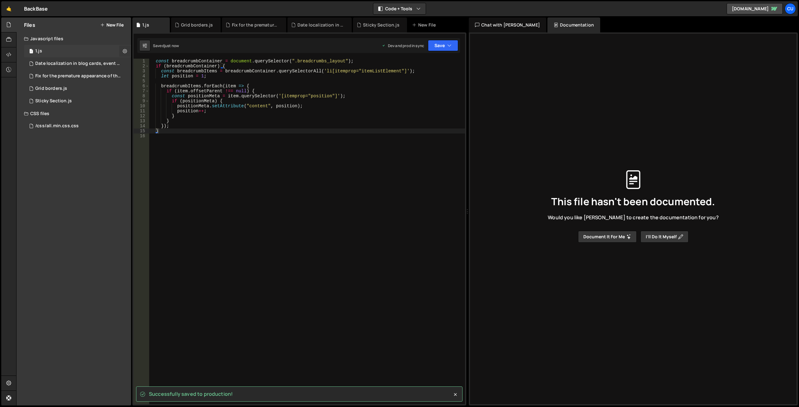
click at [123, 50] on icon at bounding box center [125, 51] width 4 height 6
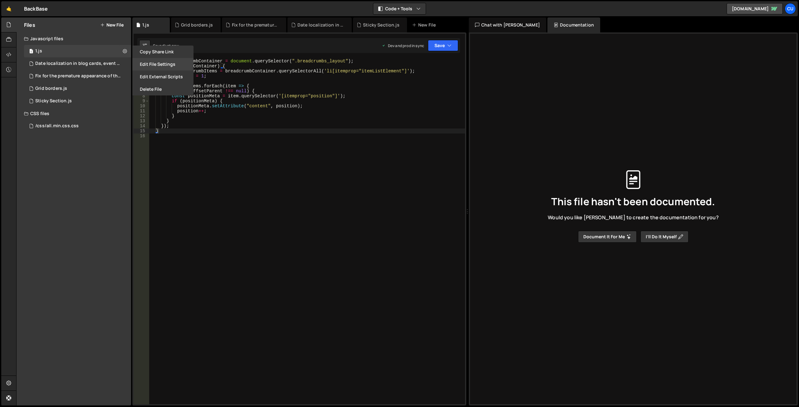
click at [151, 65] on button "Edit File Settings" at bounding box center [162, 64] width 61 height 12
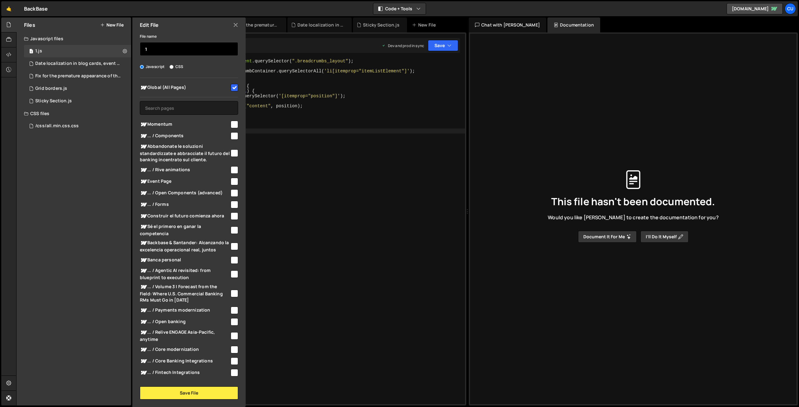
click at [164, 51] on input "1" at bounding box center [189, 49] width 98 height 14
paste input "Breadcrumbs Auto Numbers for schema markup"
type input "Breadcrumbs Auto Numbers for schema markup"
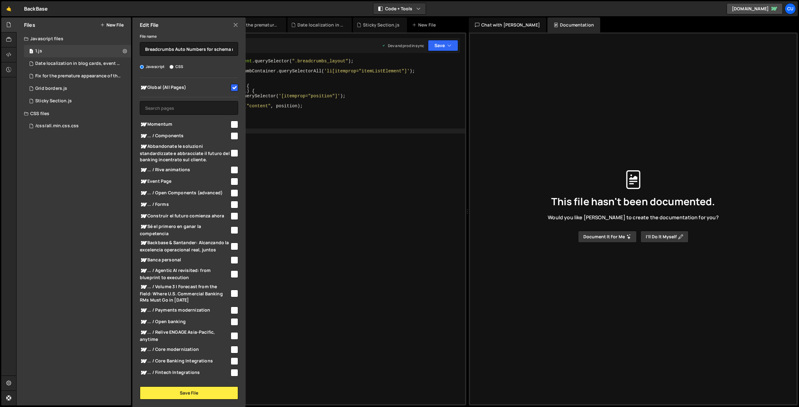
click at [204, 36] on div "File name Breadcrumbs Auto Numbers for schema markup" at bounding box center [189, 43] width 98 height 23
click at [171, 392] on button "Save File" at bounding box center [189, 393] width 98 height 13
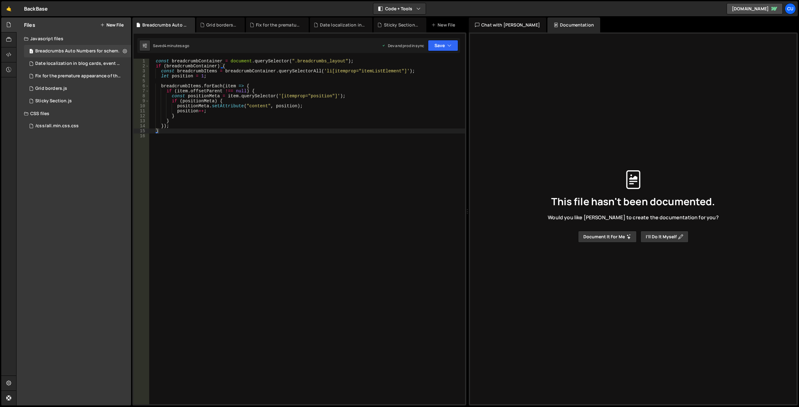
click at [116, 26] on button "New File" at bounding box center [111, 24] width 23 height 5
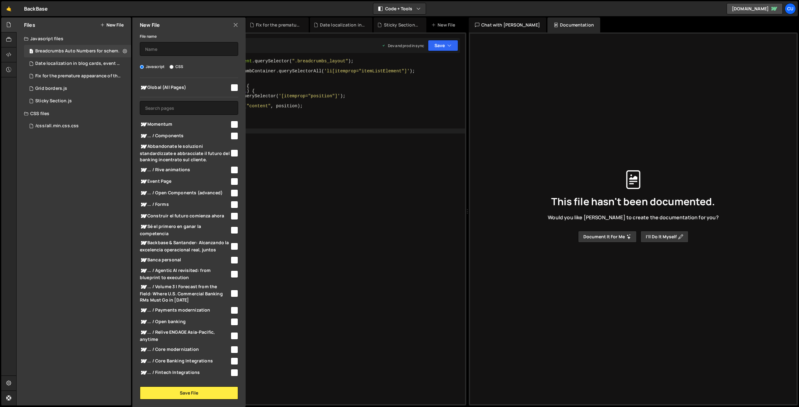
click at [173, 66] on input "CSS" at bounding box center [171, 67] width 4 height 4
radio input "true"
click at [149, 67] on label "Javascript" at bounding box center [152, 67] width 25 height 6
click at [144, 67] on input "Javascript" at bounding box center [142, 67] width 4 height 4
radio input "true"
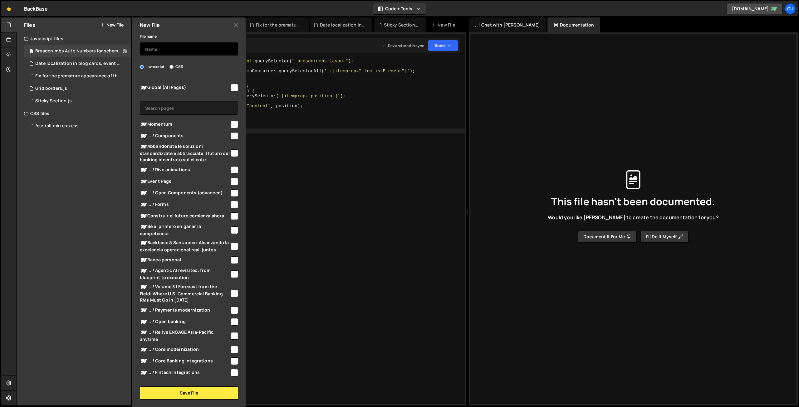
click at [155, 52] on input "text" at bounding box center [189, 49] width 98 height 14
type input "2"
click at [232, 89] on input "checkbox" at bounding box center [234, 87] width 7 height 7
checkbox input "true"
click at [201, 392] on button "Save File" at bounding box center [189, 393] width 98 height 13
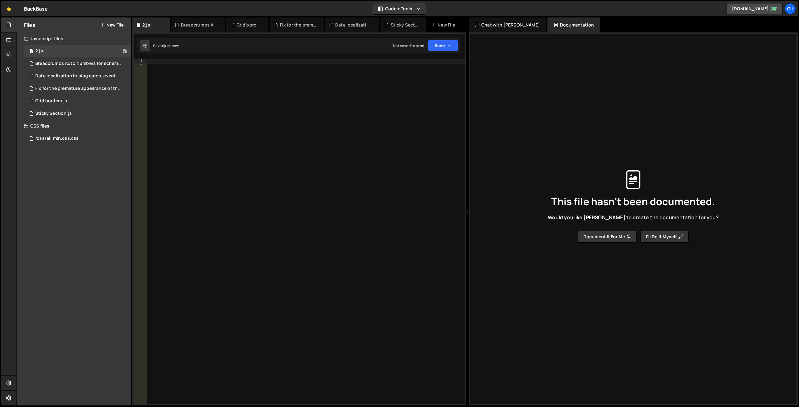
click at [167, 69] on div at bounding box center [305, 237] width 319 height 356
paste textarea "<!-- END Open External links in a new tab -->"
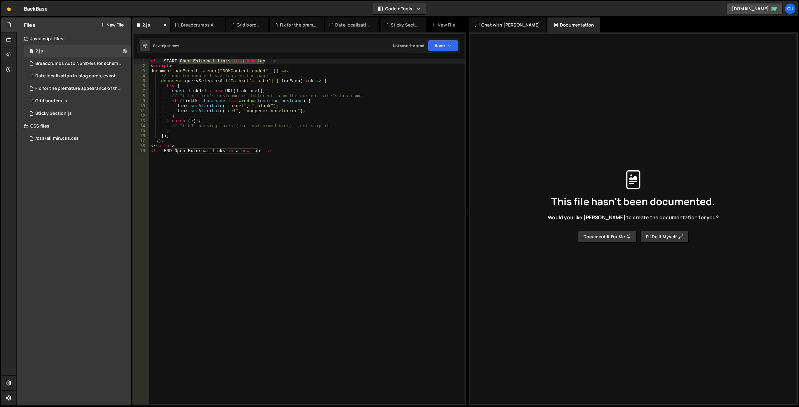
drag, startPoint x: 179, startPoint y: 60, endPoint x: 263, endPoint y: 62, distance: 84.6
click at [263, 62] on div "<!-- START Open External links in a new tab --> < script > document.addEventLis…" at bounding box center [307, 237] width 316 height 356
type textarea "<!-- START Open External links in a new tab -->"
click at [127, 51] on button at bounding box center [124, 51] width 11 height 11
click at [157, 62] on button "Edit File Settings" at bounding box center [162, 64] width 61 height 12
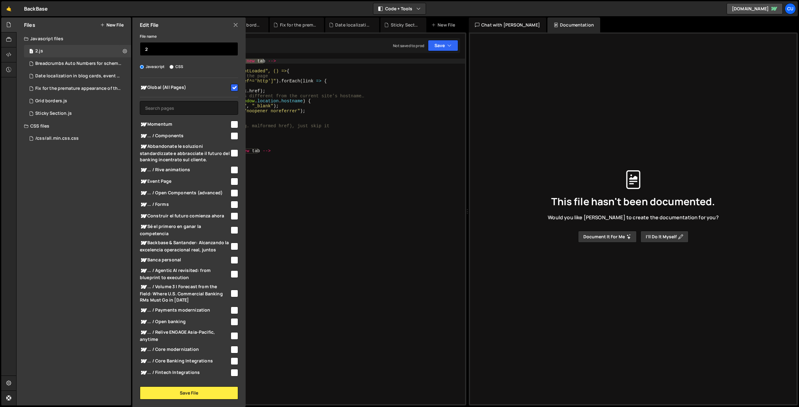
click at [173, 52] on input "2" at bounding box center [189, 49] width 98 height 14
paste input "Open External links in a new tab"
type input "Open External links in a new tab"
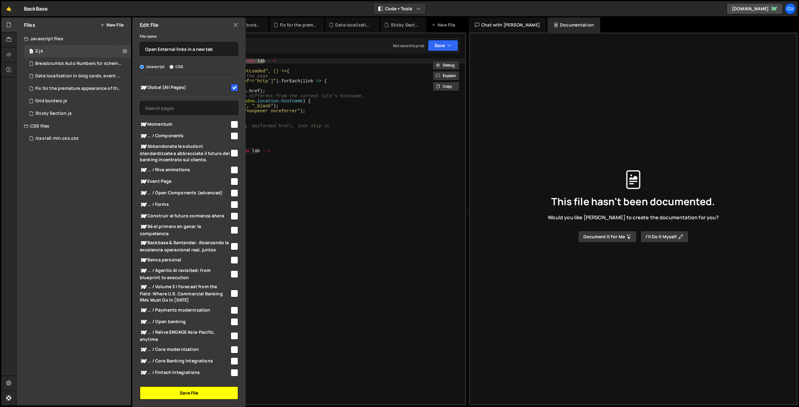
click at [192, 390] on button "Save File" at bounding box center [189, 393] width 98 height 13
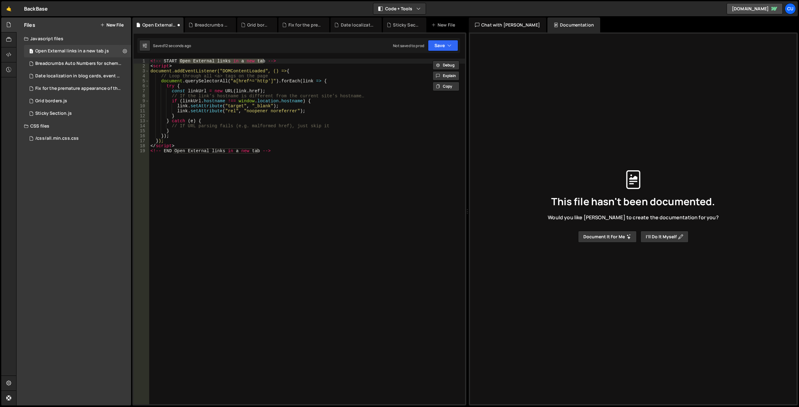
click at [279, 173] on div "<!-- START Open External links in a new tab --> < script > document.addEventLis…" at bounding box center [307, 237] width 316 height 356
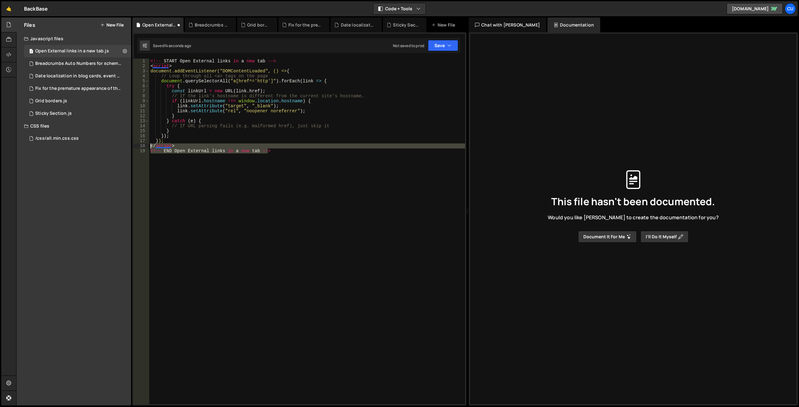
drag, startPoint x: 253, startPoint y: 150, endPoint x: 148, endPoint y: 147, distance: 105.8
click at [148, 147] on div "<!-- END Open External links in a new tab --> 1 2 3 4 5 6 7 8 9 10 11 12 13 14 …" at bounding box center [299, 232] width 331 height 346
type textarea "</script> <!-- END Open External links in a new tab -->"
drag, startPoint x: 164, startPoint y: 66, endPoint x: 134, endPoint y: 61, distance: 30.1
click at [134, 61] on div "1 2 3 4 5 6 7 8 9 10 11 12 13 14 15 16 17 18 <!-- START Open External links in …" at bounding box center [299, 232] width 331 height 346
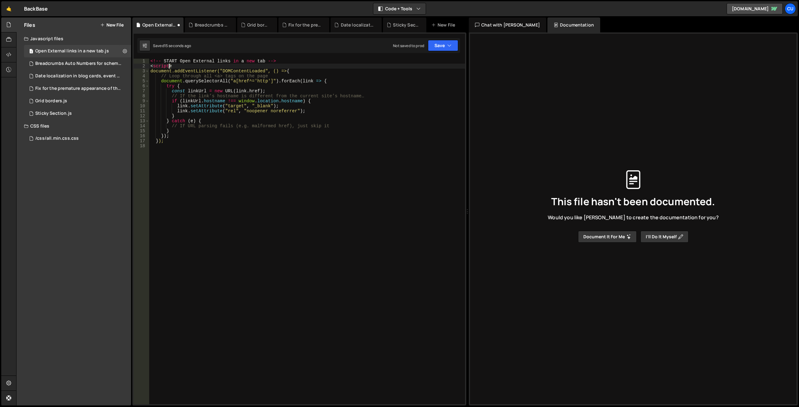
type textarea "<!-- START Open External links in a new tab --> <script>"
drag, startPoint x: 299, startPoint y: 67, endPoint x: 155, endPoint y: 66, distance: 143.2
click at [155, 66] on div "document . addEventListener ( "DOMContentLoaded" , ( ) => { // Loop through all…" at bounding box center [307, 237] width 316 height 356
type textarea "document.addEventListener("DOMContentLoaded", () => {"
drag, startPoint x: 168, startPoint y: 137, endPoint x: 146, endPoint y: 136, distance: 21.9
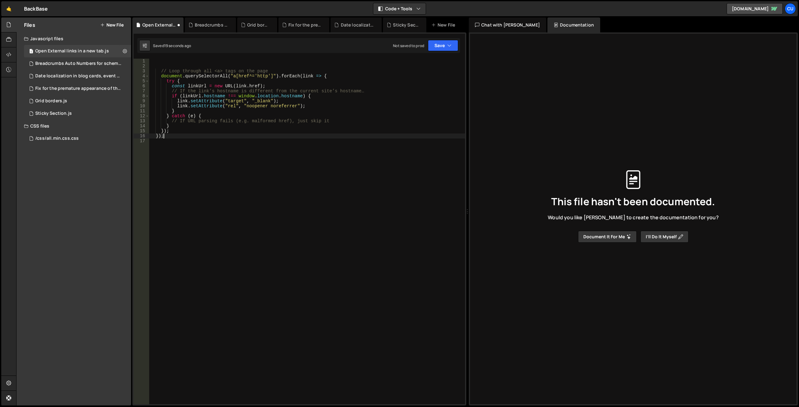
click at [147, 136] on div "1 2 3 4 5 6 7 8 9 10 11 12 13 14 15 16 17 // Loop through all <a> tags on the p…" at bounding box center [299, 232] width 331 height 346
type textarea "});"
click at [331, 120] on div "// Loop through all <a> tags on the page document . querySelectorAll ( "a[href^…" at bounding box center [307, 237] width 316 height 356
type textarea "// If URL parsing fails (e.g. malformed href), just skip it"
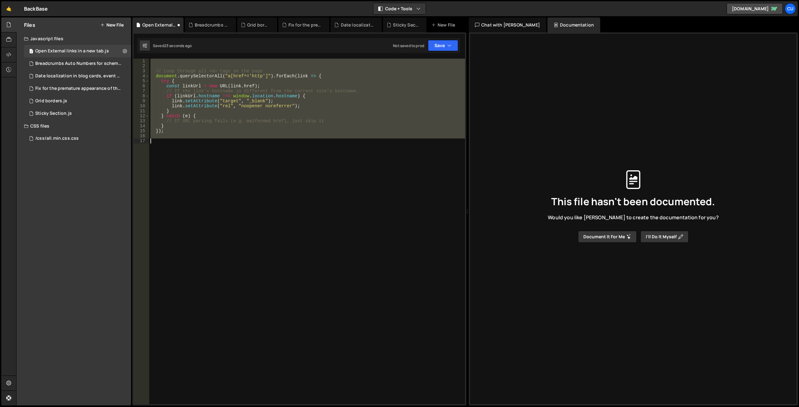
drag, startPoint x: 242, startPoint y: 157, endPoint x: 191, endPoint y: 147, distance: 52.4
click at [242, 157] on div "// Loop through all <a> tags on the page document . querySelectorAll ( "a[href^…" at bounding box center [307, 237] width 316 height 356
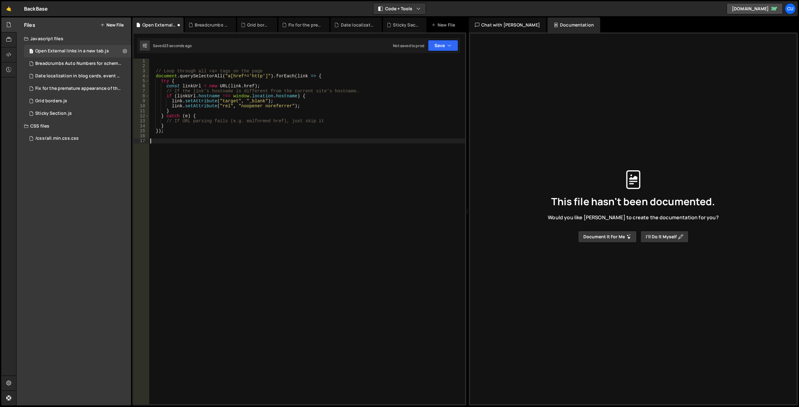
click at [171, 142] on div "// Loop through all <a> tags on the page document . querySelectorAll ( "a[href^…" at bounding box center [307, 237] width 316 height 356
click at [159, 60] on div "// Loop through all <a> tags on the page document . querySelectorAll ( "a[href^…" at bounding box center [307, 237] width 316 height 356
type textarea "// Loop through all <a> tags on the page"
click at [175, 131] on div "// Loop through all <a> tags on the page document . querySelectorAll ( "a[href^…" at bounding box center [307, 237] width 316 height 356
type textarea "});"
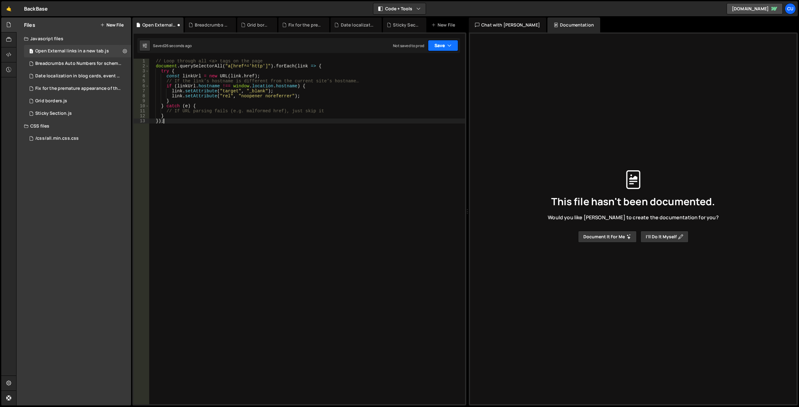
click at [394, 47] on button "Save" at bounding box center [443, 45] width 30 height 11
click at [394, 84] on div "Not saved to prod" at bounding box center [421, 87] width 65 height 7
click at [394, 44] on button "Save" at bounding box center [443, 45] width 30 height 11
click at [394, 84] on div "Saved 22 seconds ago" at bounding box center [421, 87] width 65 height 7
click at [89, 61] on div "Breadcrumbs Auto Numbers for schema markup.js" at bounding box center [78, 64] width 86 height 6
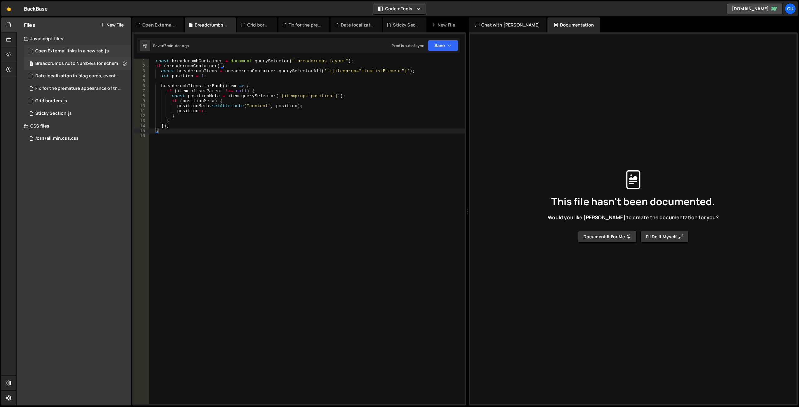
click at [86, 50] on div "Open External links in a new tab.js" at bounding box center [72, 51] width 74 height 6
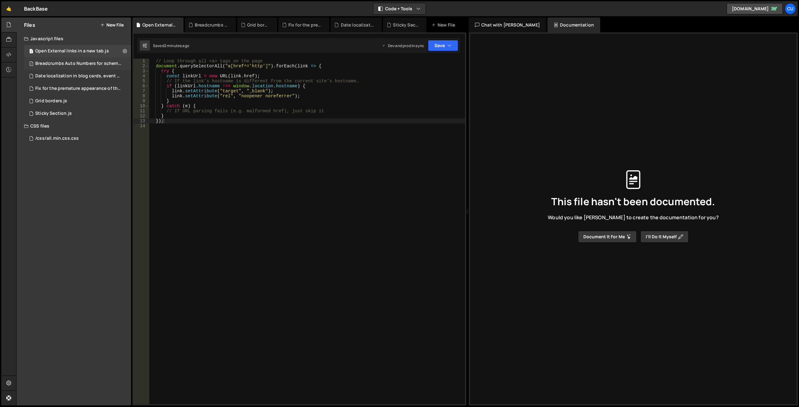
click at [89, 64] on div "Breadcrumbs Auto Numbers for schema markup.js" at bounding box center [78, 64] width 86 height 6
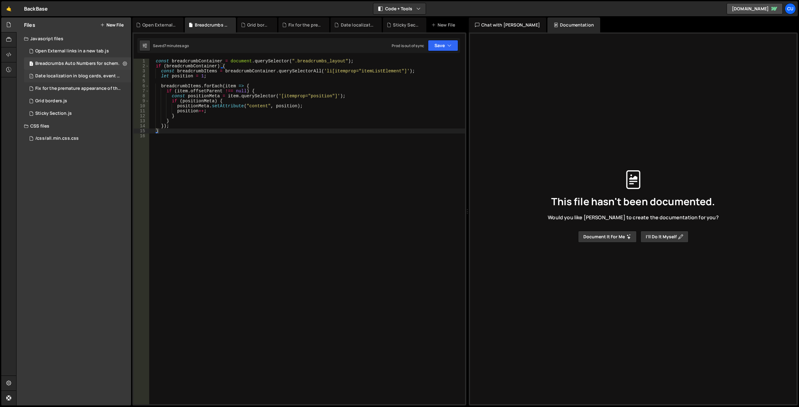
click at [92, 73] on div "1 Date localization in blog cards, event cards, etc.js 0" at bounding box center [78, 76] width 109 height 12
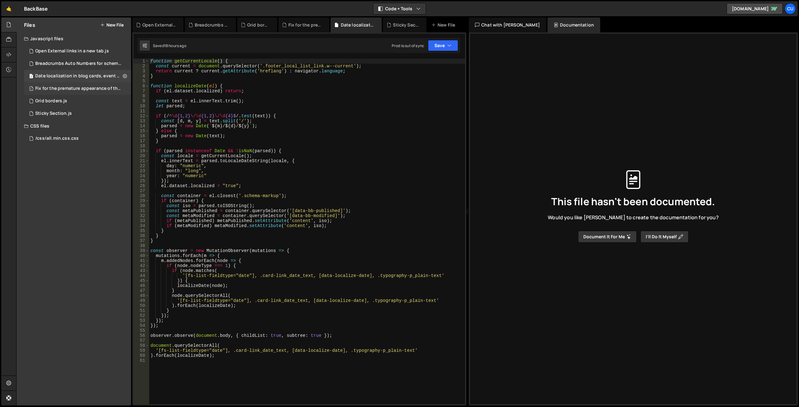
click at [83, 88] on div "Fix for the premature appearance of the filter tag.js" at bounding box center [78, 89] width 86 height 6
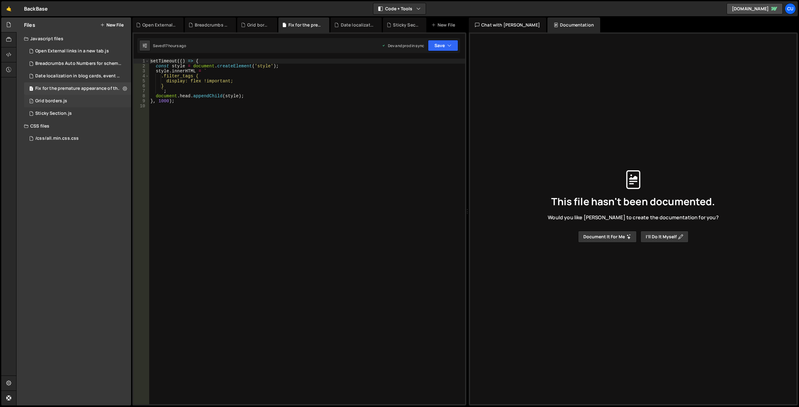
click at [81, 99] on div "1 Grid borders.js 0" at bounding box center [77, 101] width 107 height 12
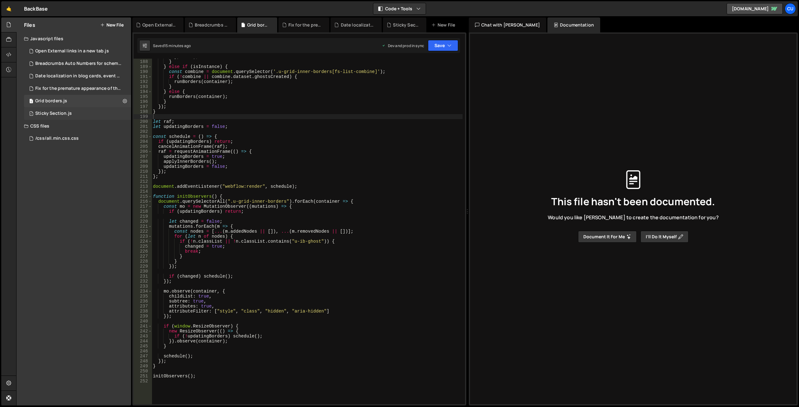
click at [86, 112] on div "1 Sticky Section.js 0" at bounding box center [77, 113] width 107 height 12
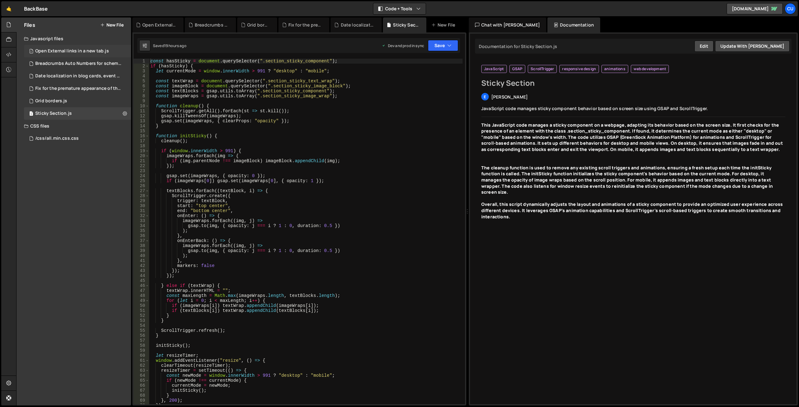
click at [80, 49] on div "Open External links in a new tab.js" at bounding box center [72, 51] width 74 height 6
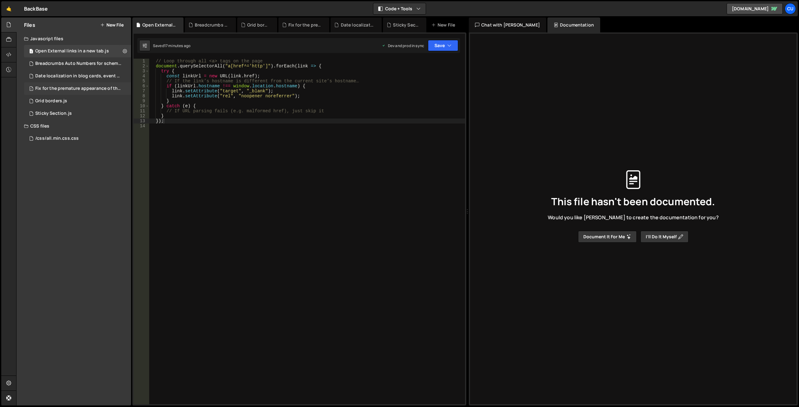
click at [89, 91] on div "Fix for the premature appearance of the filter tag.js" at bounding box center [78, 89] width 86 height 6
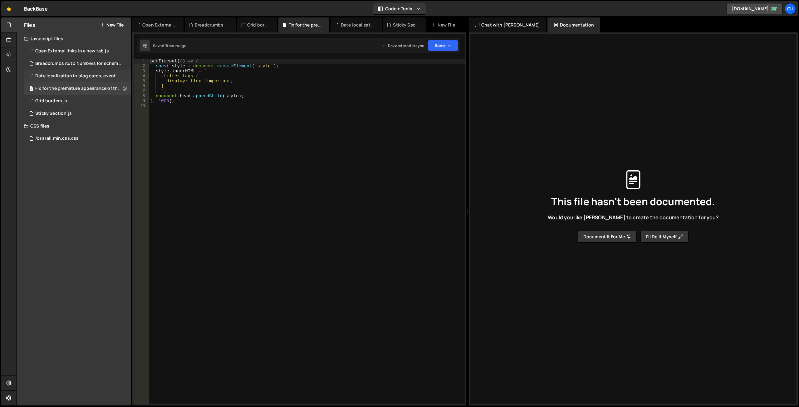
click at [95, 74] on div "Date localization in blog cards, event cards, etc.js" at bounding box center [78, 76] width 86 height 6
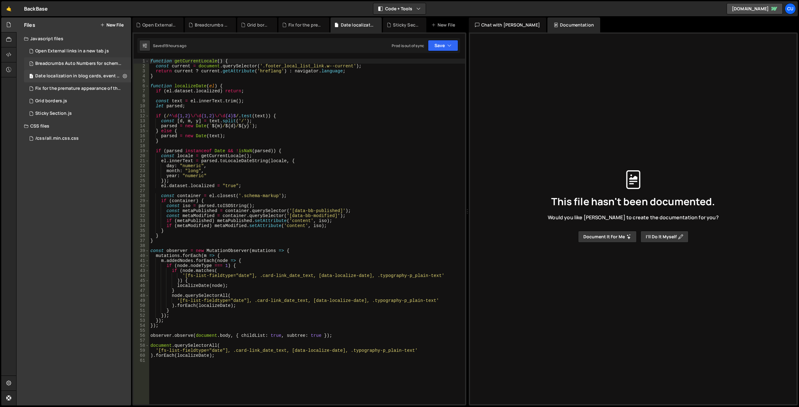
click at [92, 65] on div "Breadcrumbs Auto Numbers for schema markup.js" at bounding box center [78, 64] width 86 height 6
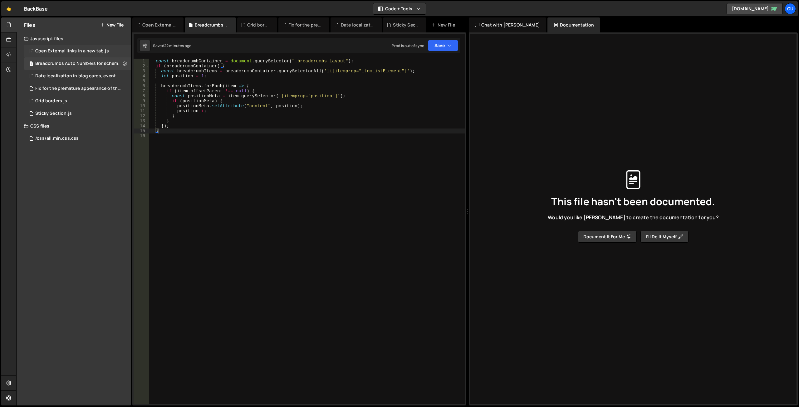
click at [81, 51] on div "Open External links in a new tab.js" at bounding box center [72, 51] width 74 height 6
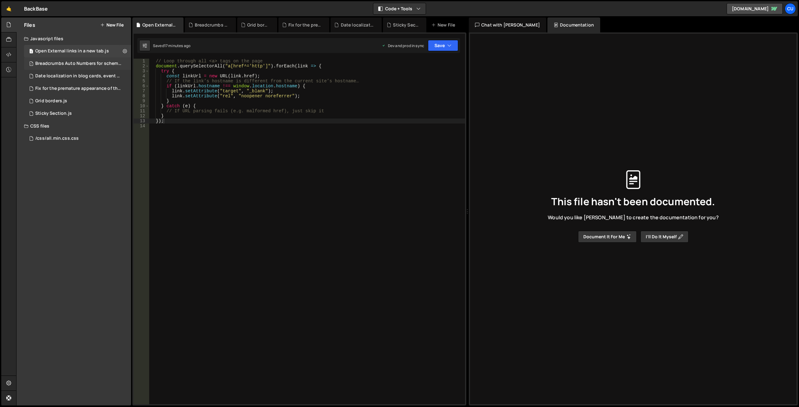
click at [86, 61] on div "Breadcrumbs Auto Numbers for schema markup.js" at bounding box center [78, 64] width 86 height 6
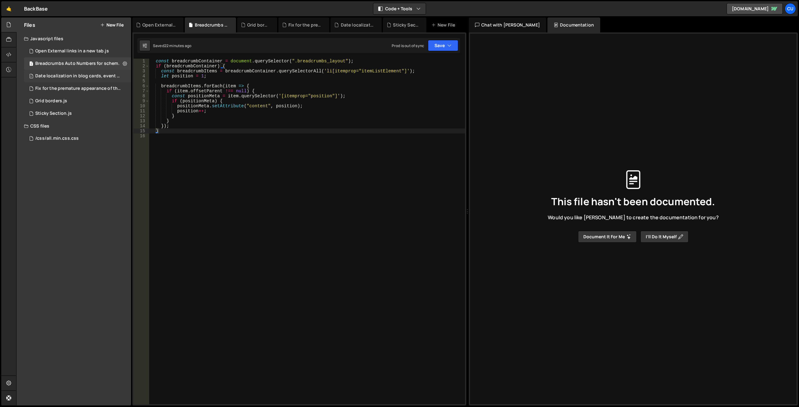
click at [83, 74] on div "Date localization in blog cards, event cards, etc.js" at bounding box center [78, 76] width 86 height 6
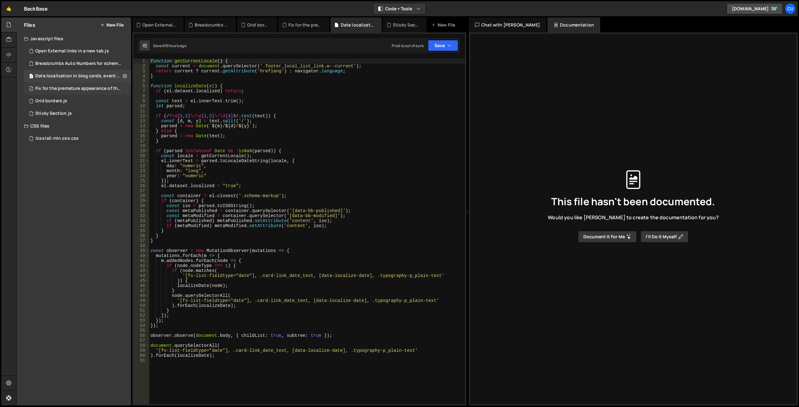
click at [84, 85] on div "1 Fix for the premature appearance of the filter tag.js 0" at bounding box center [78, 88] width 109 height 12
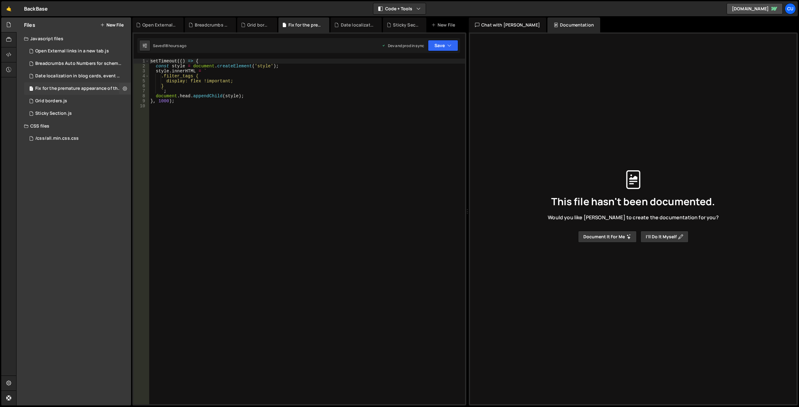
click at [81, 94] on div "1 Fix for the premature appearance of the filter tag.js 0" at bounding box center [78, 88] width 109 height 12
click at [80, 96] on div "1 Grid borders.js 0" at bounding box center [77, 101] width 107 height 12
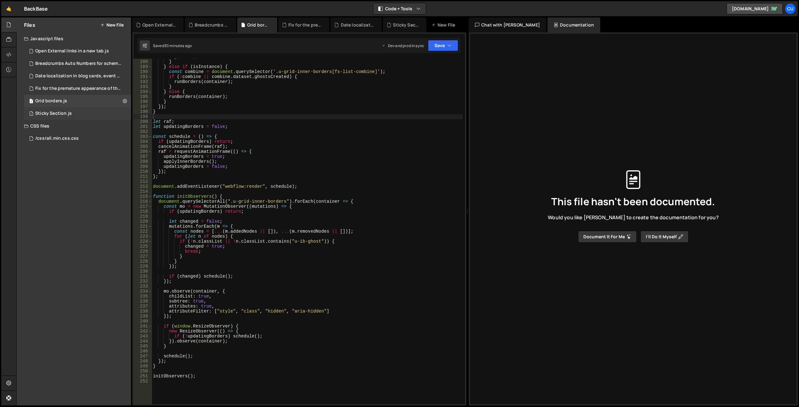
click at [85, 115] on div "1 Sticky Section.js 0" at bounding box center [77, 113] width 107 height 12
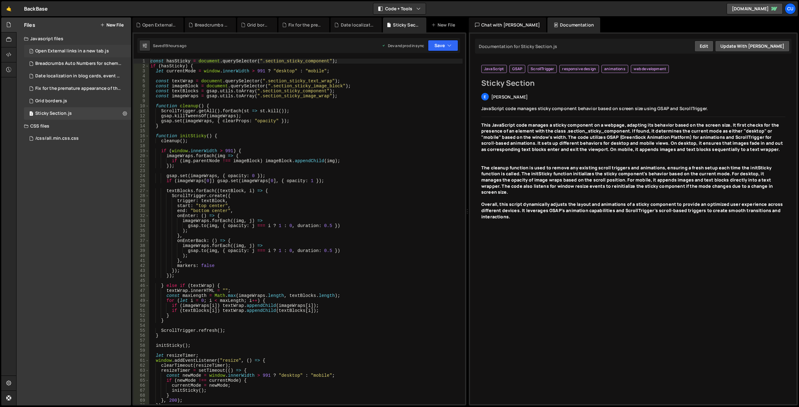
click at [58, 52] on div "Open External links in a new tab.js" at bounding box center [72, 51] width 74 height 6
